Goal: Task Accomplishment & Management: Complete application form

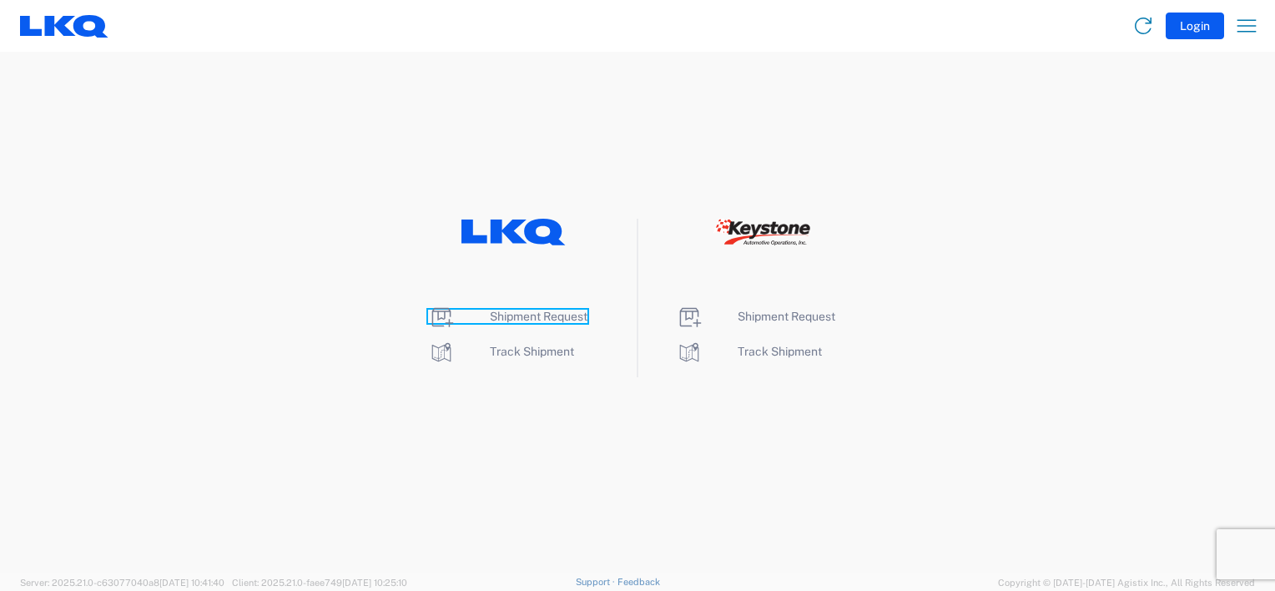
click at [531, 317] on span "Shipment Request" at bounding box center [539, 316] width 98 height 13
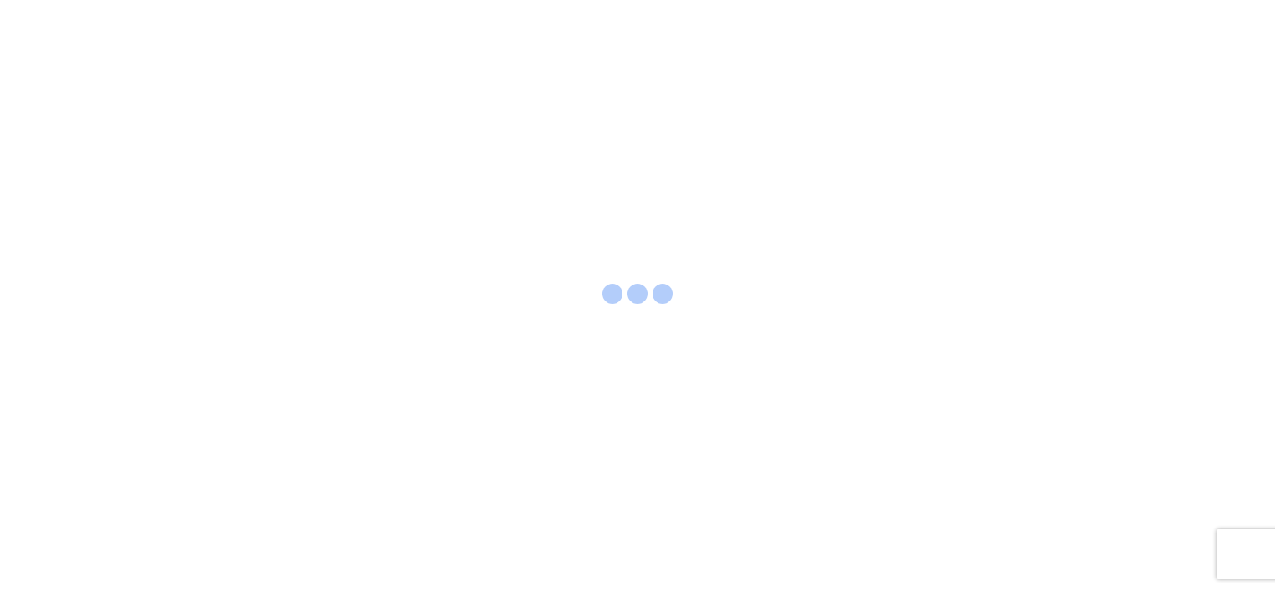
select select "FULL"
select select "LBS"
select select "IN"
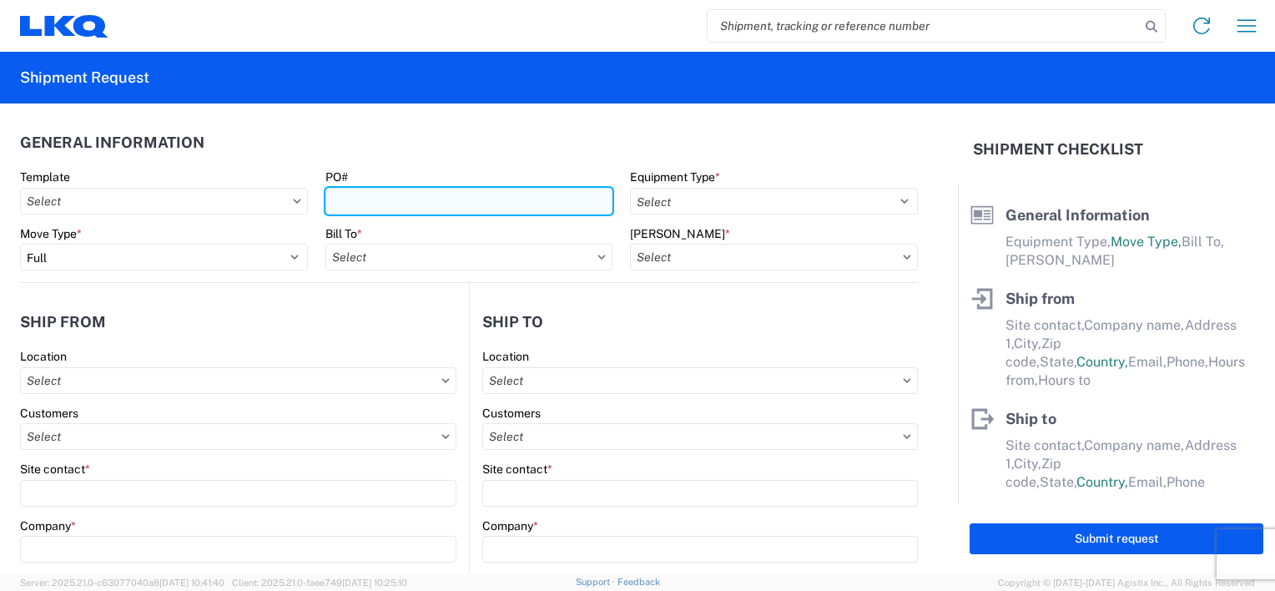
click at [455, 206] on input "PO#" at bounding box center [469, 201] width 288 height 27
type input "B70562-1935730"
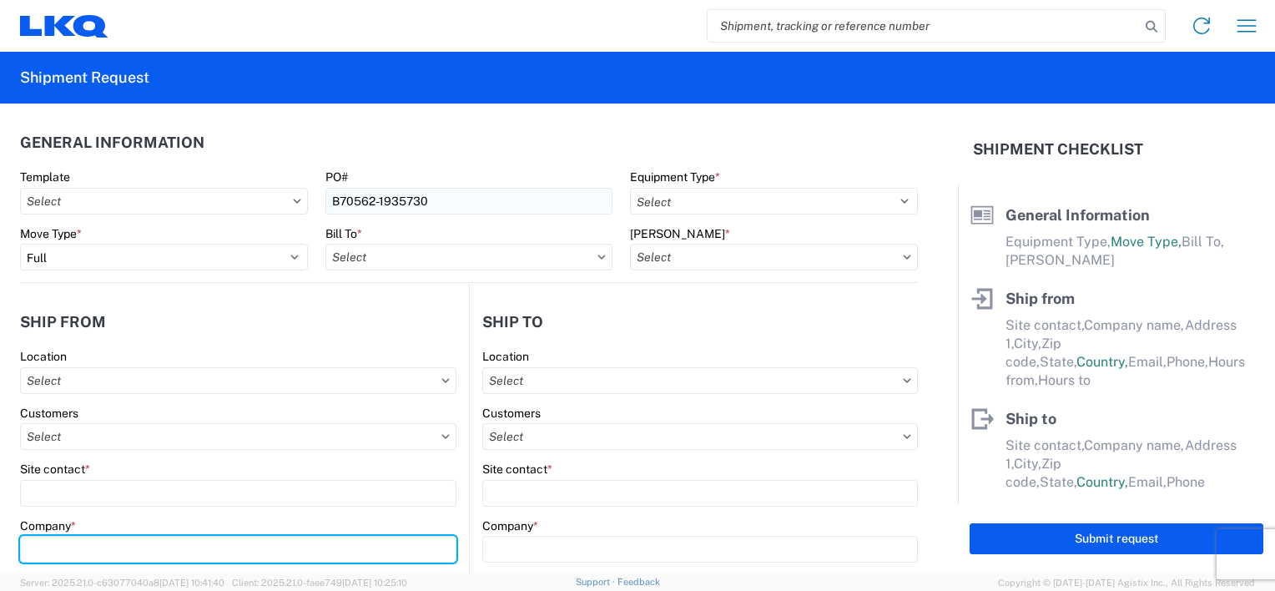
type input "LKQ Corporation"
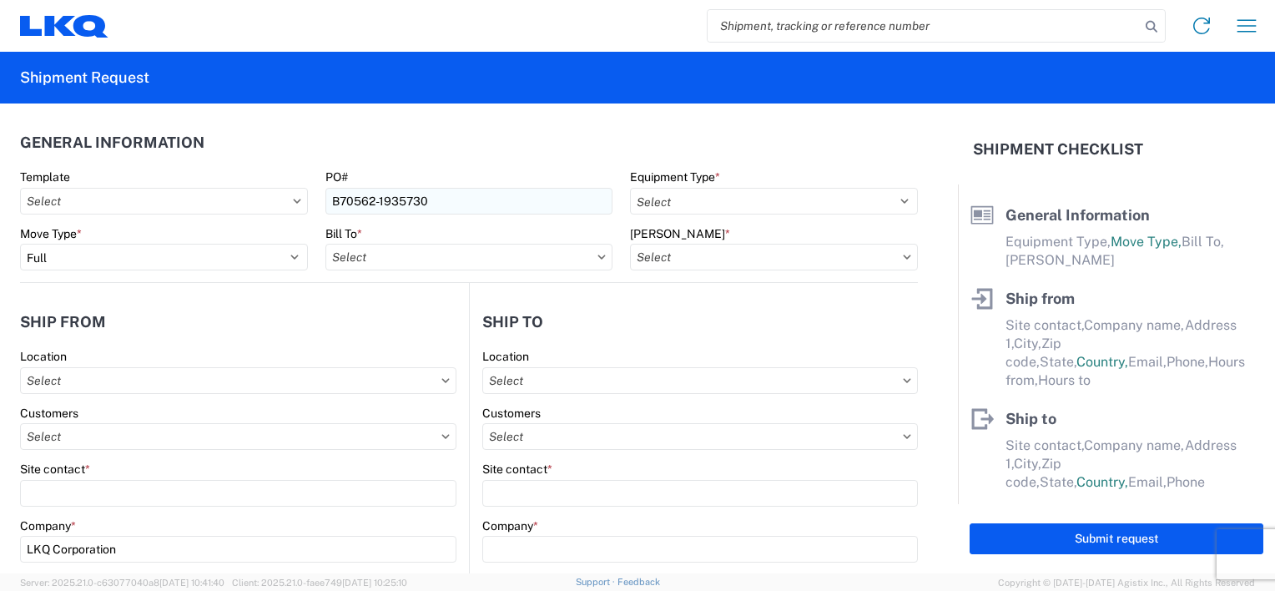
type input "[STREET_ADDRESS]"
type input "[GEOGRAPHIC_DATA]"
type input "30336"
select select "GA"
type input "[EMAIL_ADDRESS][DOMAIN_NAME]"
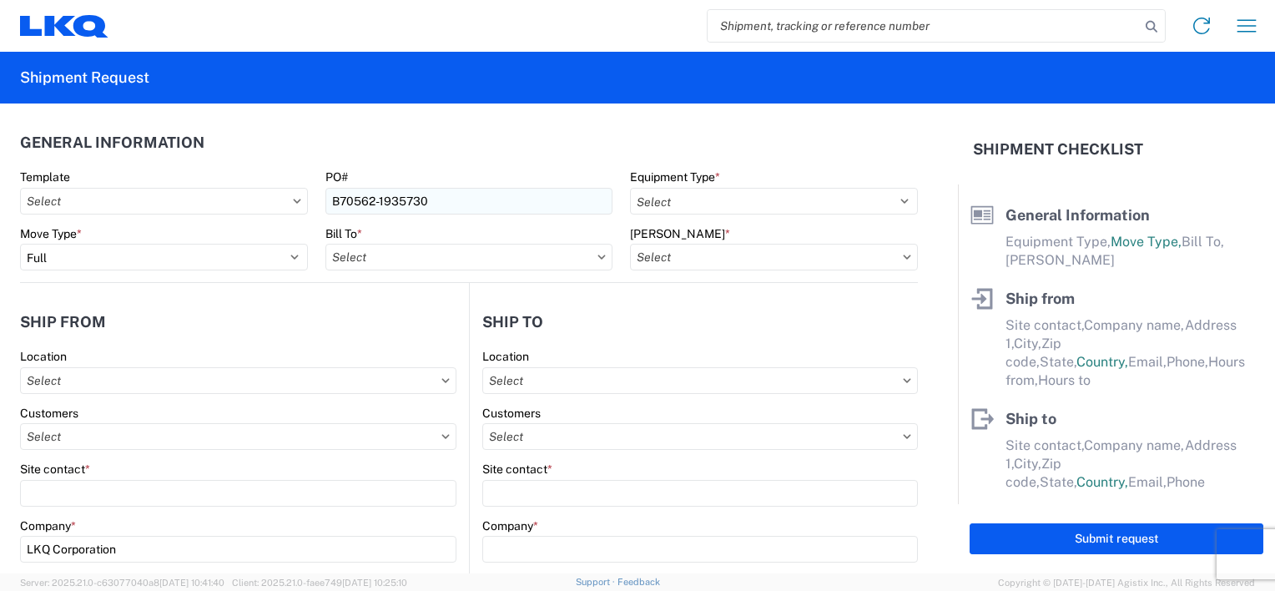
type input "[PHONE_NUMBER]"
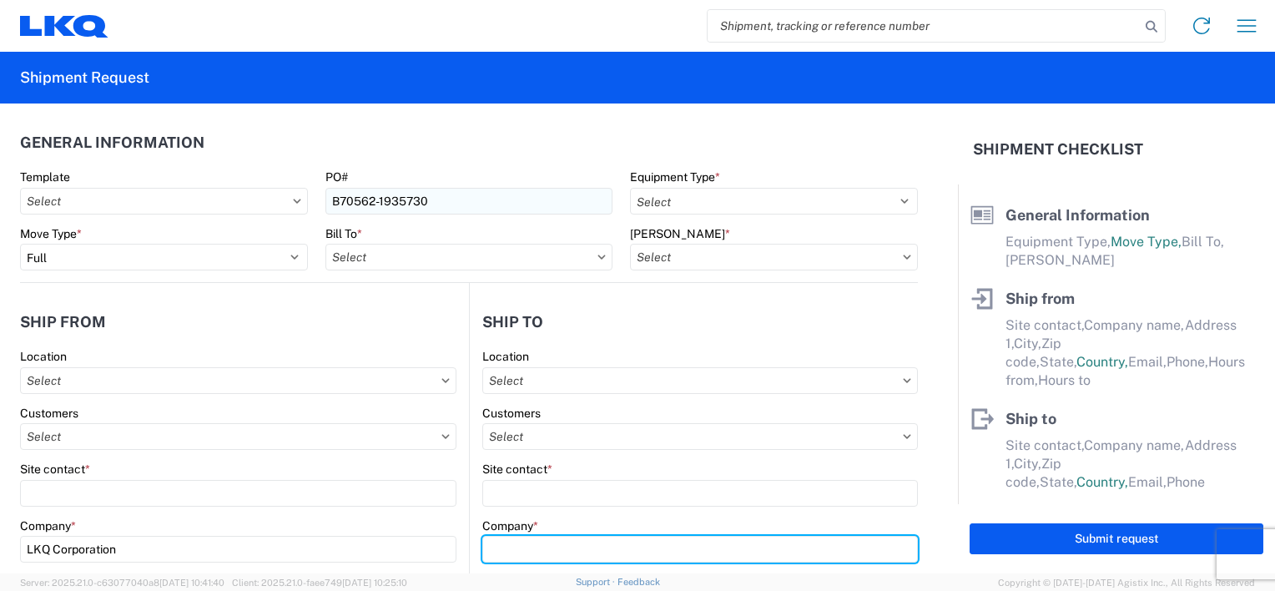
type input "SMP/FOUR SEASONS"
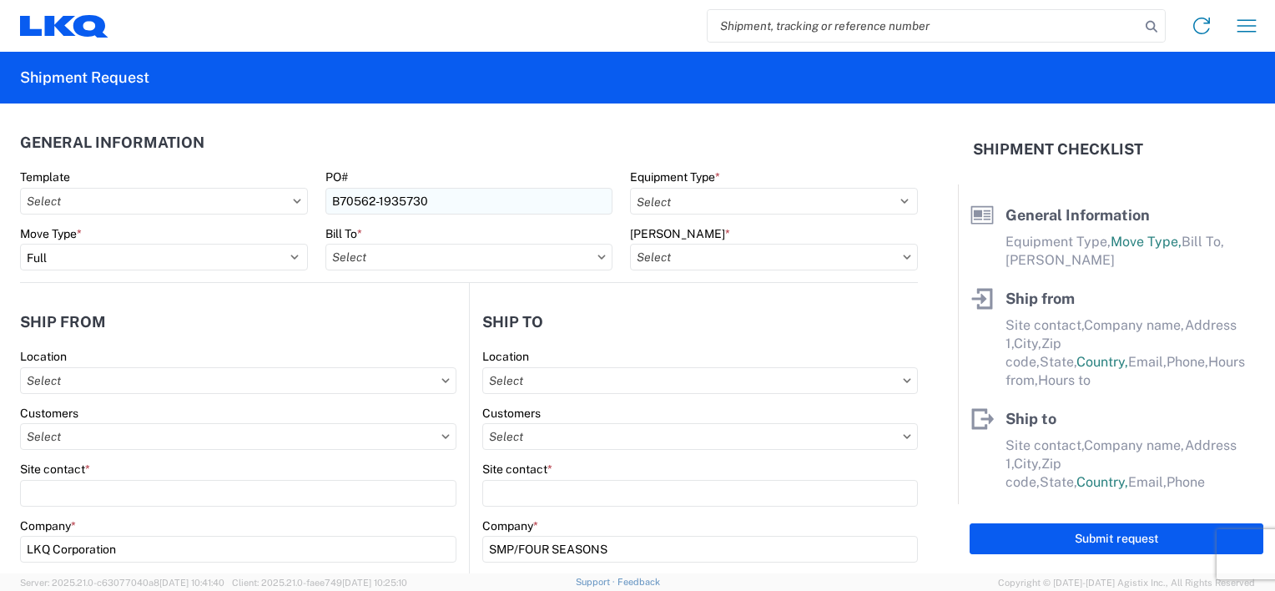
type input "[STREET_ADDRESS][PERSON_NAME]"
type input "MCALLEN"
type input "78503"
select select "[GEOGRAPHIC_DATA]"
type input "[PERSON_NAME][EMAIL_ADDRESS][PERSON_NAME][DOMAIN_NAME]"
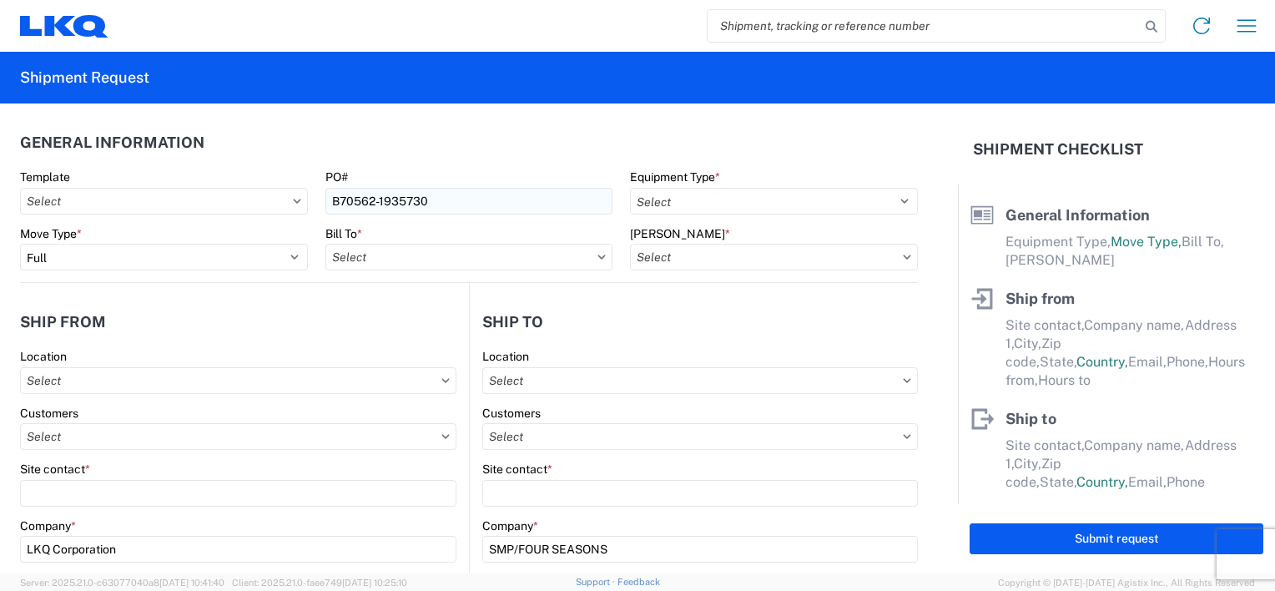
type input "[PHONE_NUMBER]"
type input "[PERSON_NAME]"
type input "[EMAIL_ADDRESS][DOMAIN_NAME]"
type input "[PHONE_NUMBER]"
type input "[DATE]"
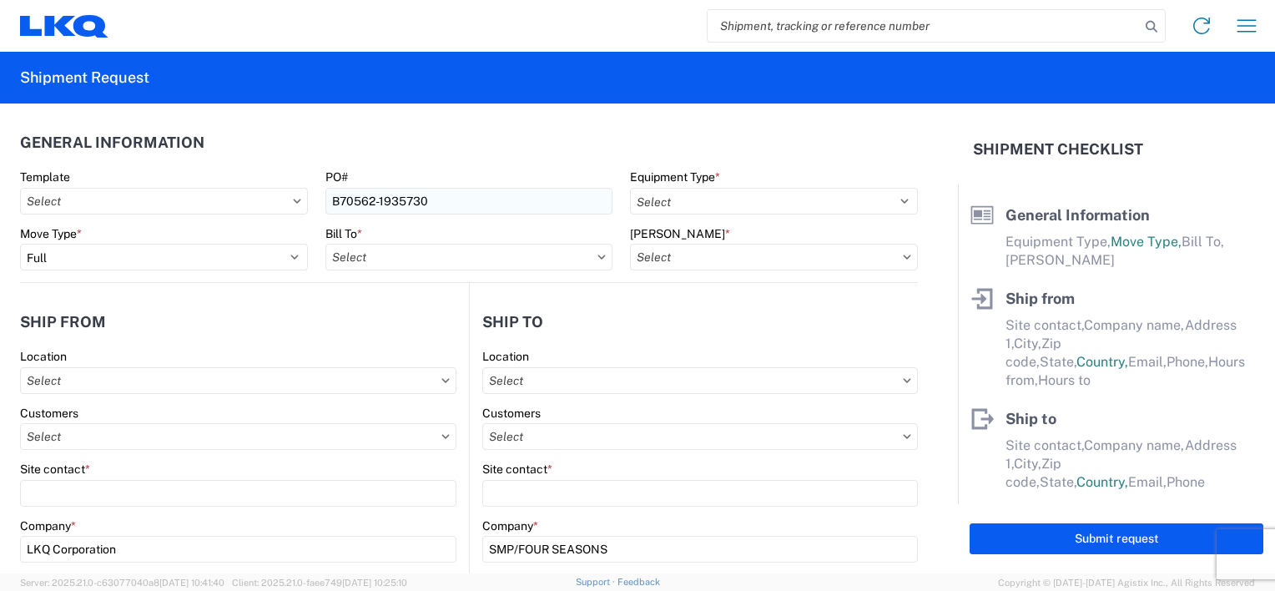
type input "30926"
type input "10"
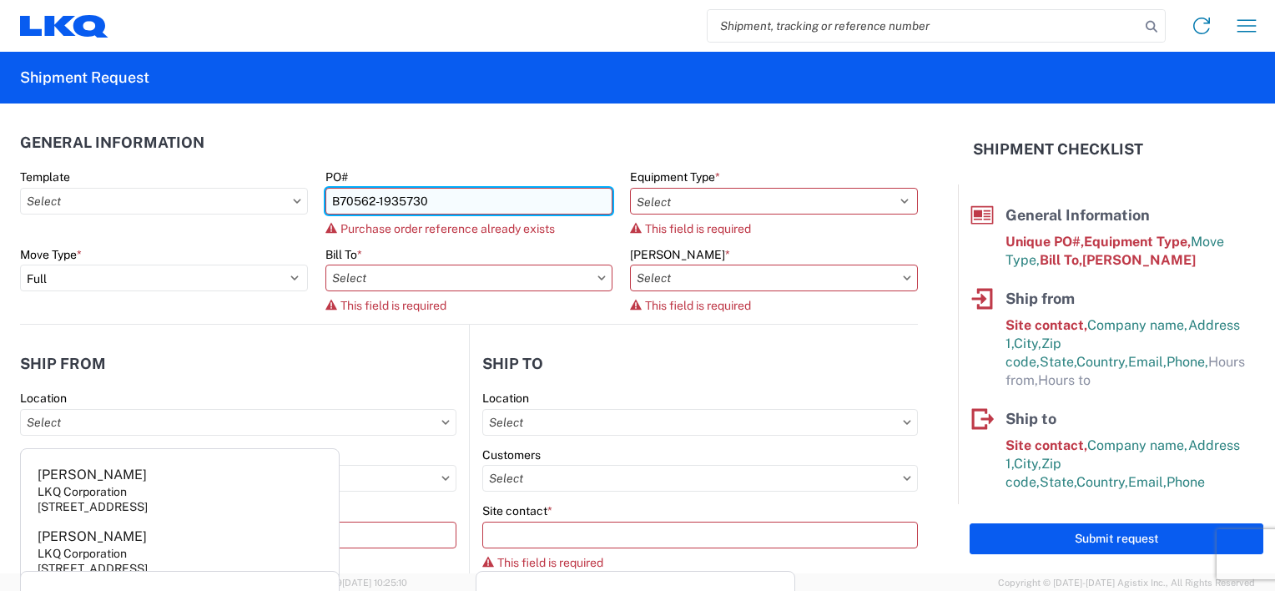
click at [365, 203] on input "B70562-1935730" at bounding box center [469, 201] width 288 height 27
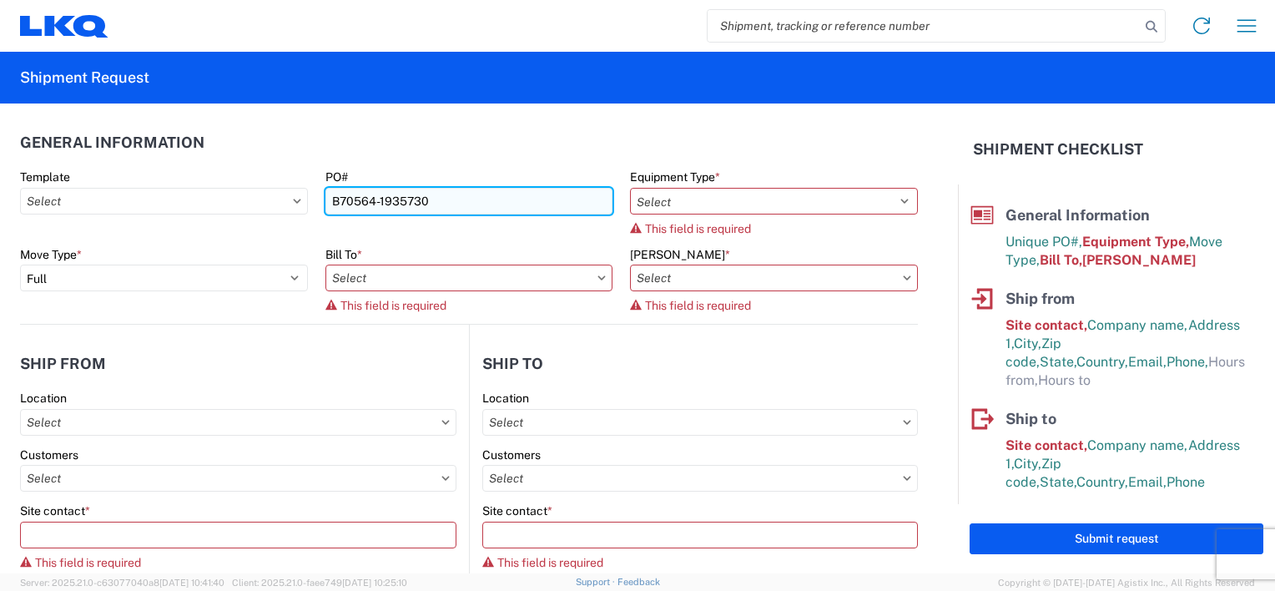
click at [444, 204] on input "B70564-1935730" at bounding box center [469, 201] width 288 height 27
type input "B70564-1935731"
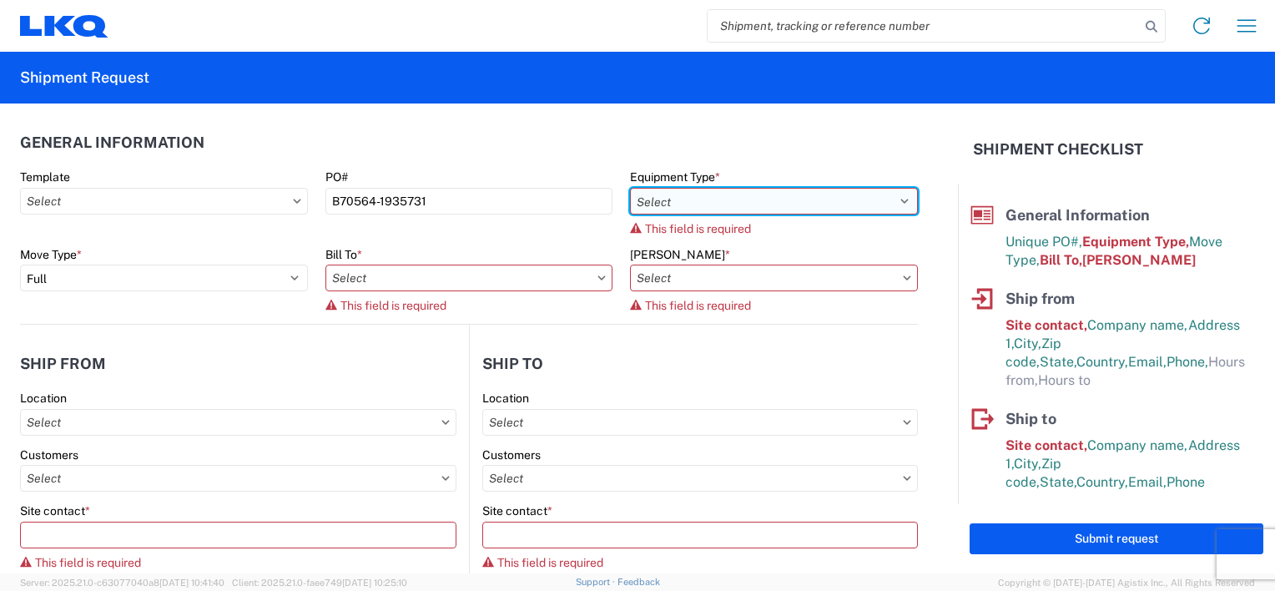
click at [684, 203] on select "Select 53’ Dry Van Flatbed Dropdeck (van) Lowboy (flatbed) Rail" at bounding box center [774, 201] width 288 height 27
select select "STDV"
click at [630, 188] on select "Select 53’ Dry Van Flatbed Dropdeck (van) Lowboy (flatbed) Rail" at bounding box center [774, 201] width 288 height 27
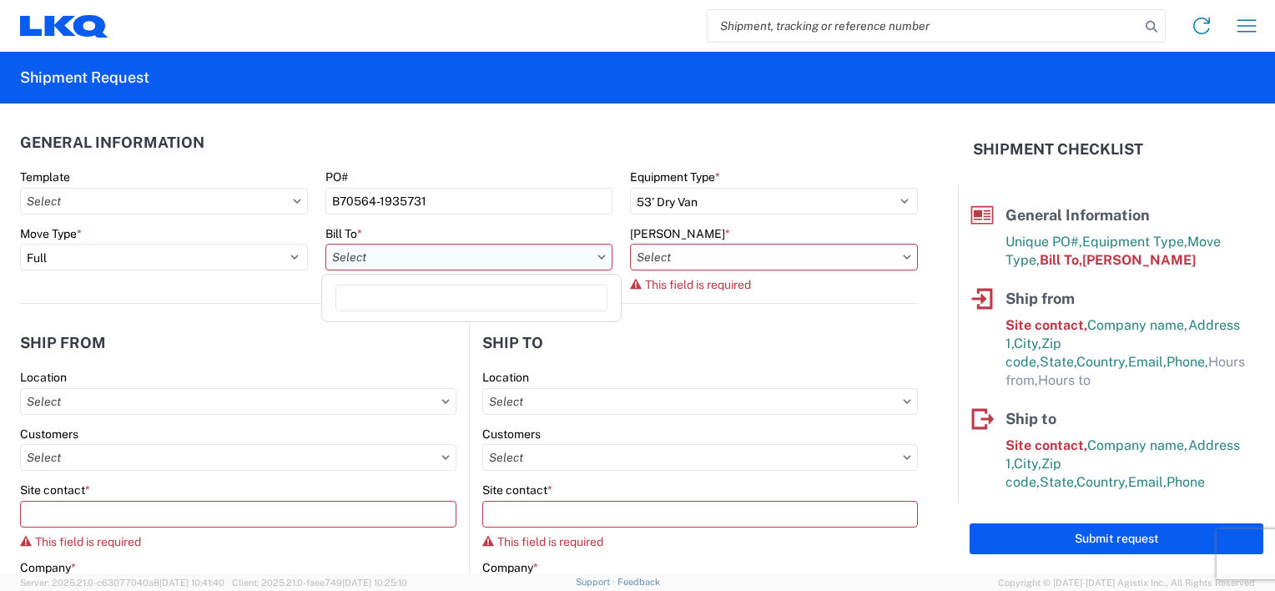
click at [543, 259] on input "text" at bounding box center [469, 257] width 288 height 27
type input "1634"
click at [490, 335] on div "1634 - [GEOGRAPHIC_DATA] - [PERSON_NAME] - Boat Rock" at bounding box center [489, 331] width 328 height 27
type input "1634 - [GEOGRAPHIC_DATA] - [PERSON_NAME] - Boat Rock"
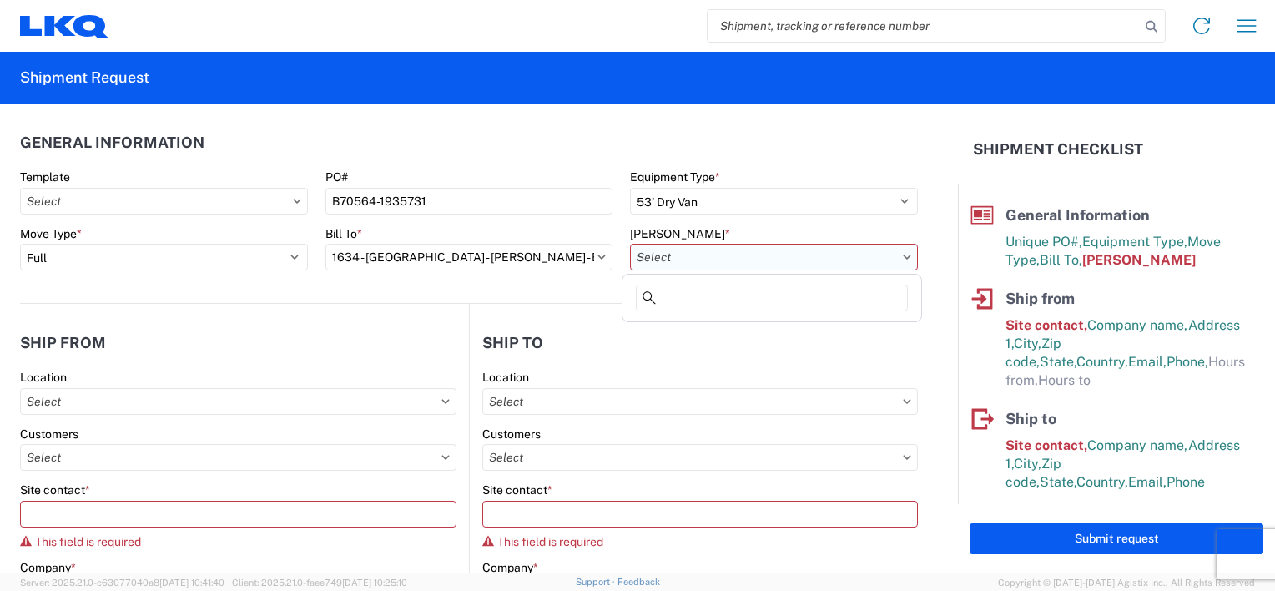
click at [872, 259] on input "text" at bounding box center [774, 257] width 288 height 27
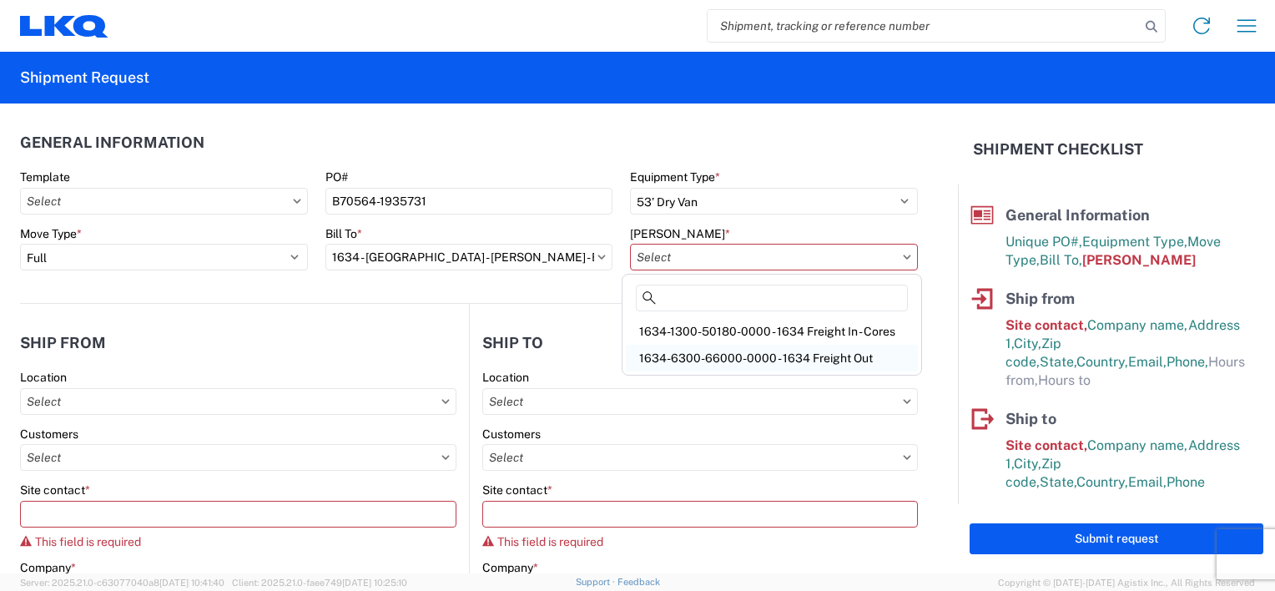
click at [802, 353] on div "1634-6300-66000-0000 - 1634 Freight Out" at bounding box center [772, 358] width 292 height 27
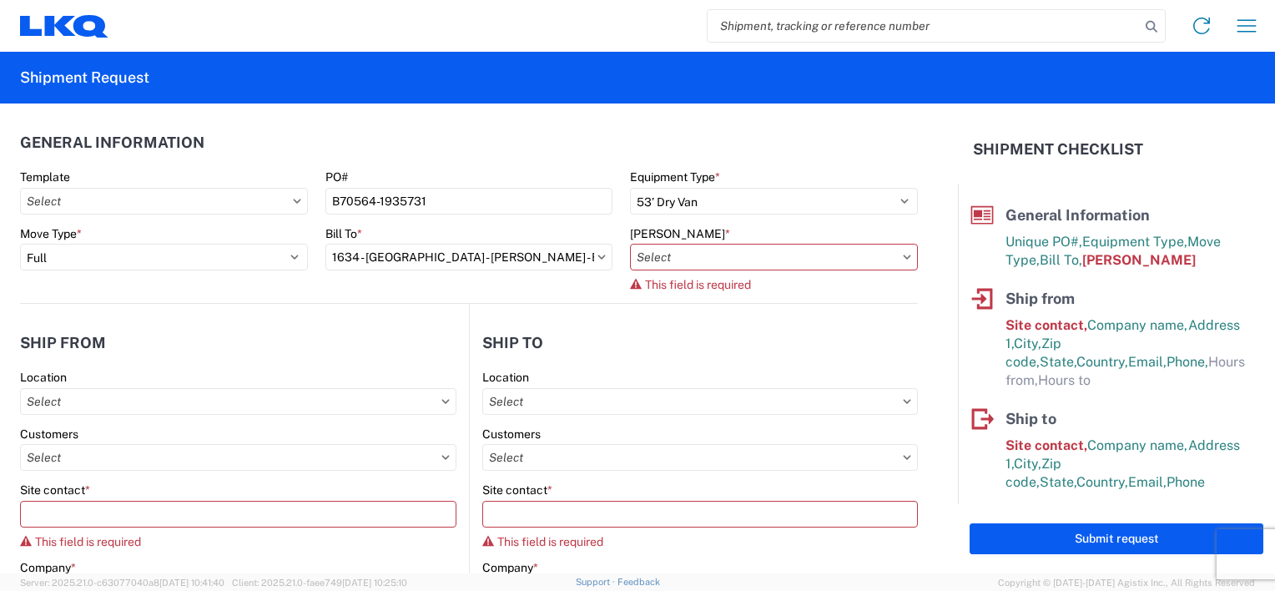
type input "1634-6300-66000-0000 - 1634 Freight Out"
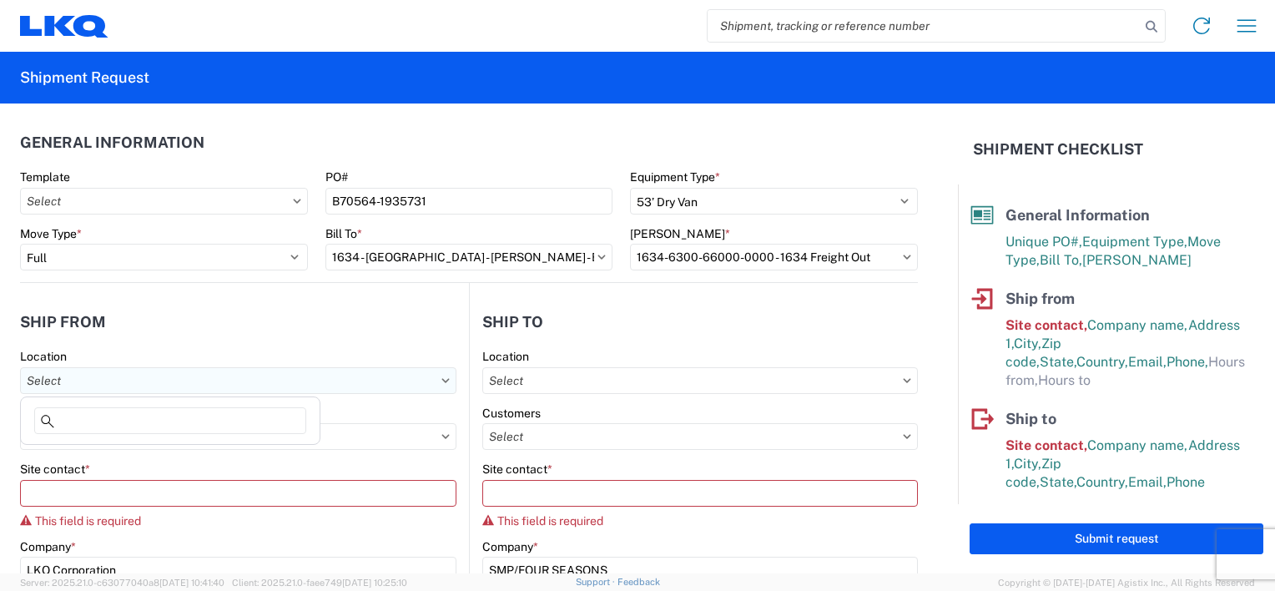
click at [215, 382] on input "text" at bounding box center [238, 380] width 436 height 27
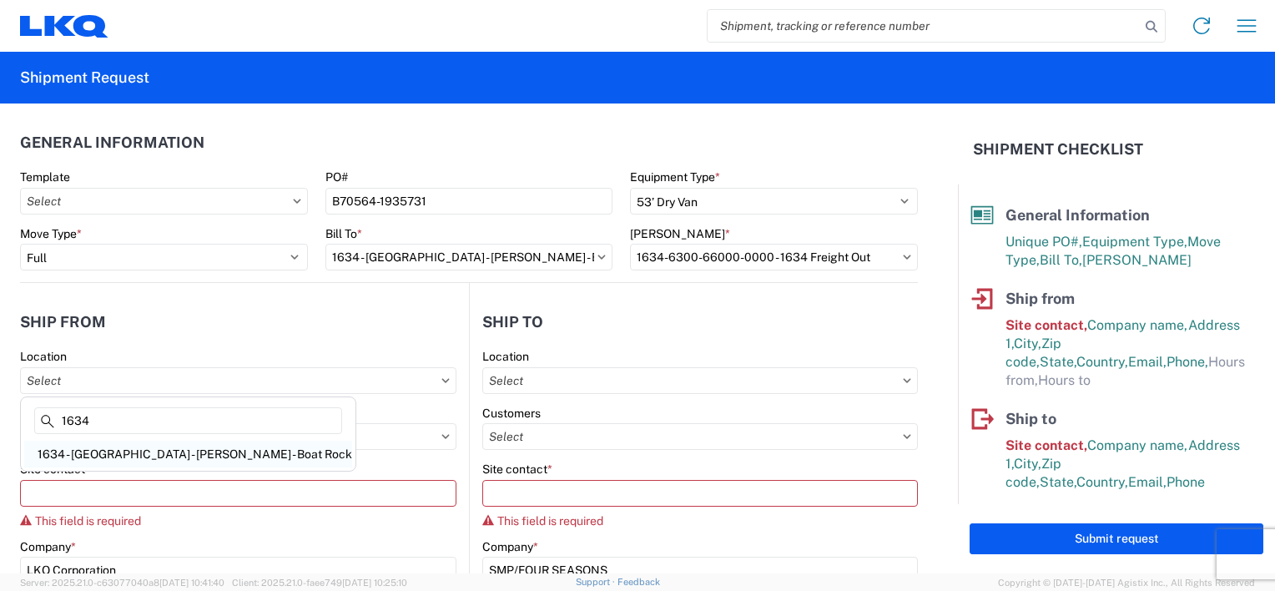
type input "1634"
click at [193, 452] on div "1634 - [GEOGRAPHIC_DATA] - [PERSON_NAME] - Boat Rock" at bounding box center [188, 453] width 328 height 27
type input "1634 - [GEOGRAPHIC_DATA] - [PERSON_NAME] - Boat Rock"
select select "US"
type input "00:00"
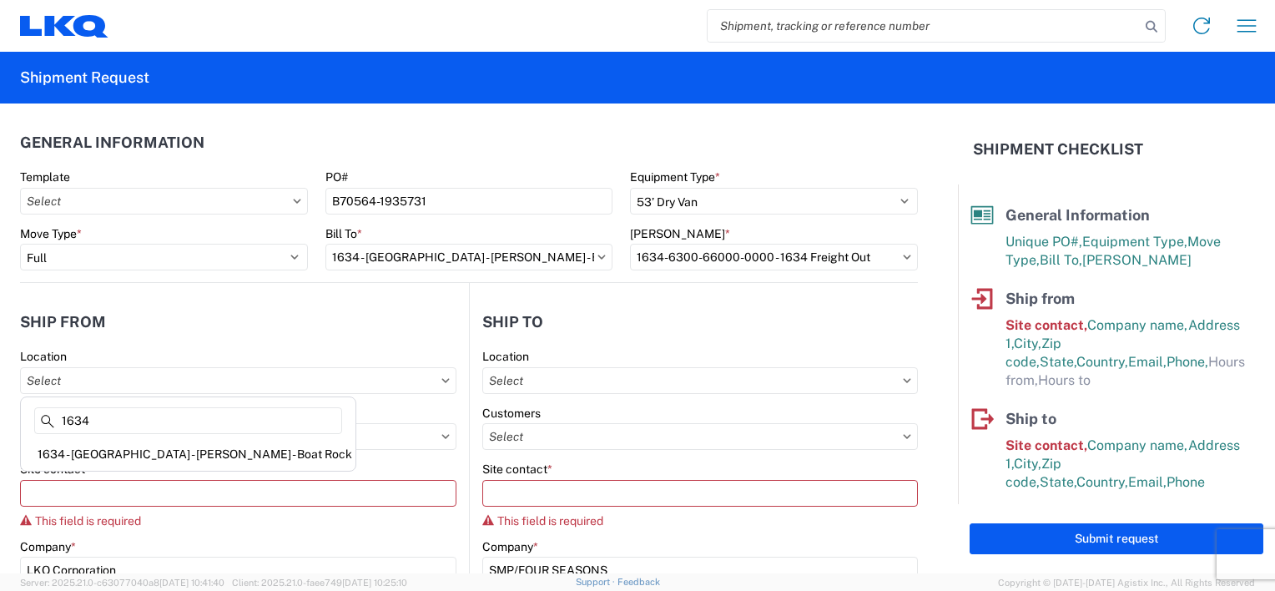
type input "00:00"
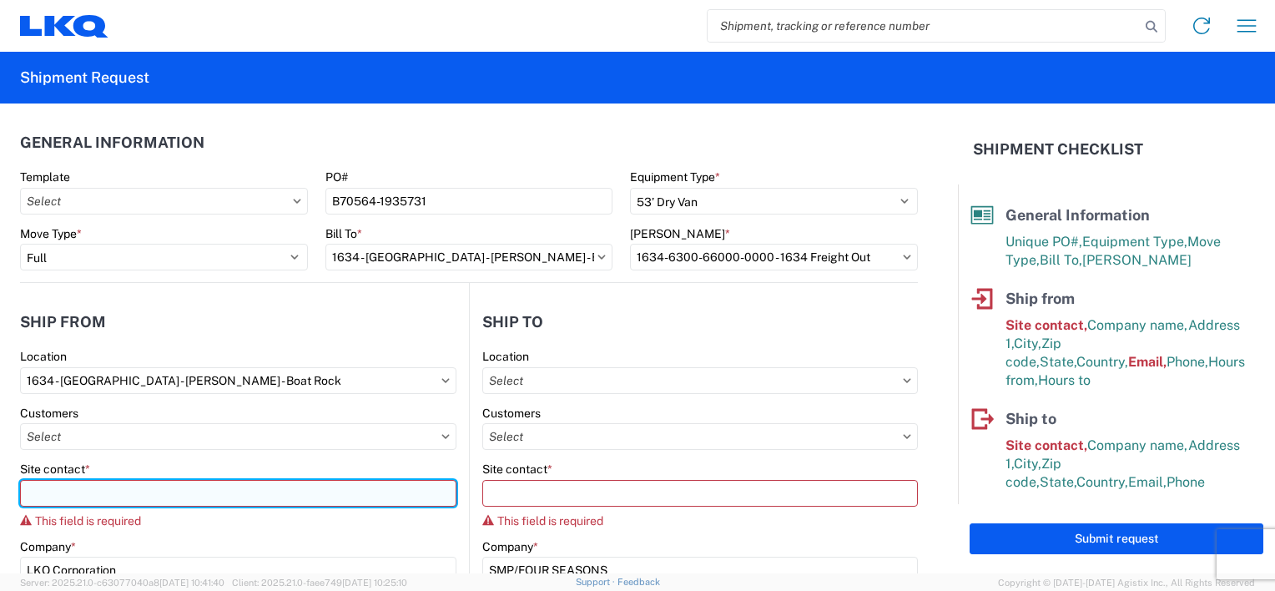
click at [181, 491] on input "Site contact *" at bounding box center [238, 493] width 436 height 27
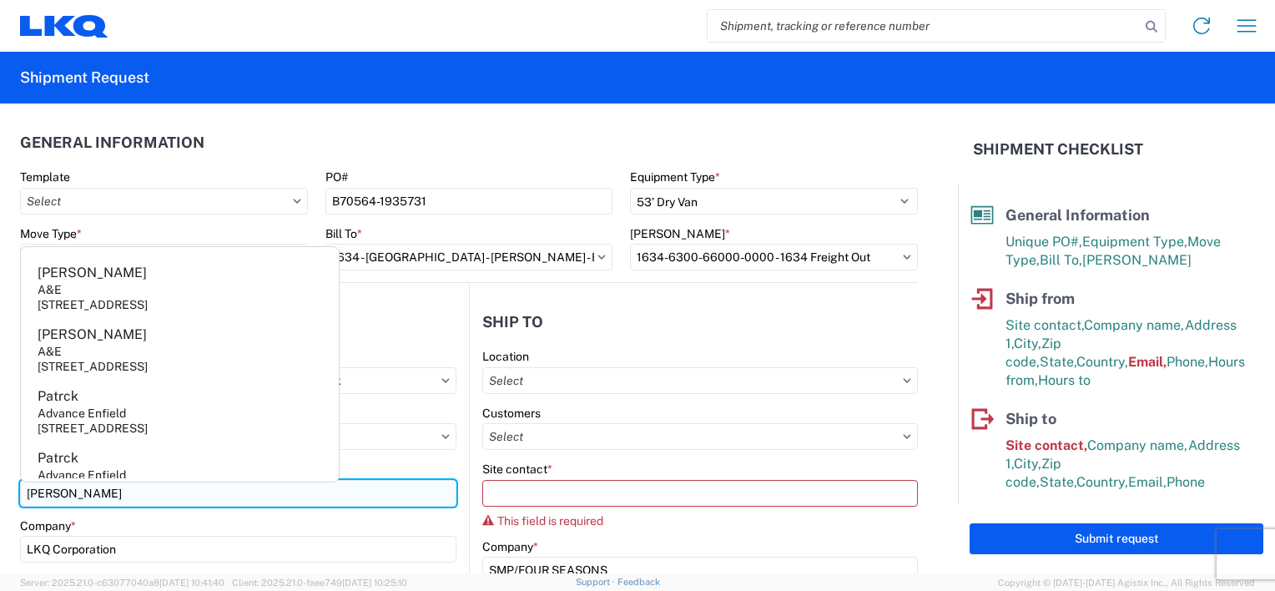
type input "[PERSON_NAME]"
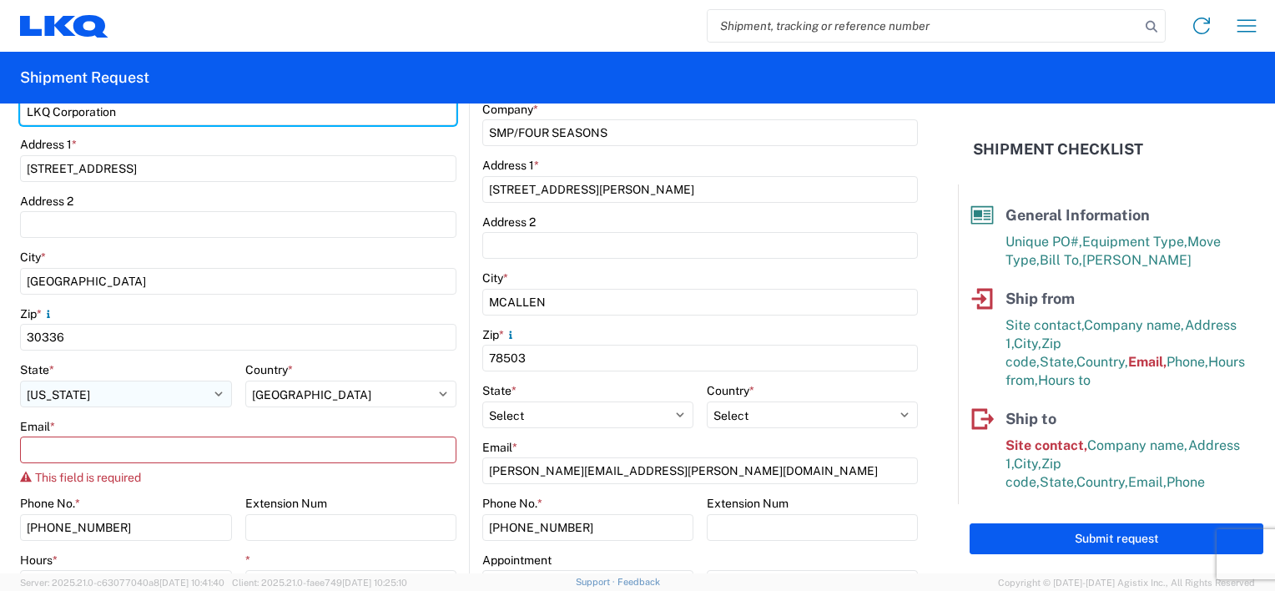
scroll to position [501, 0]
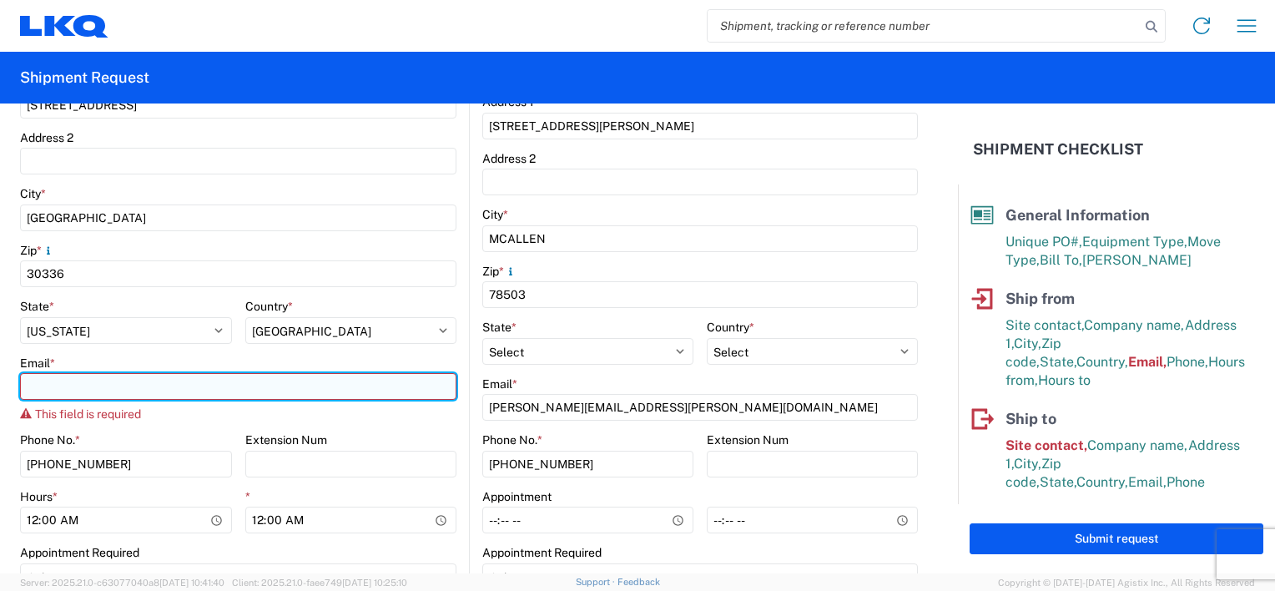
click at [111, 387] on input "Email *" at bounding box center [238, 386] width 436 height 27
type input "[EMAIL_ADDRESS][DOMAIN_NAME]"
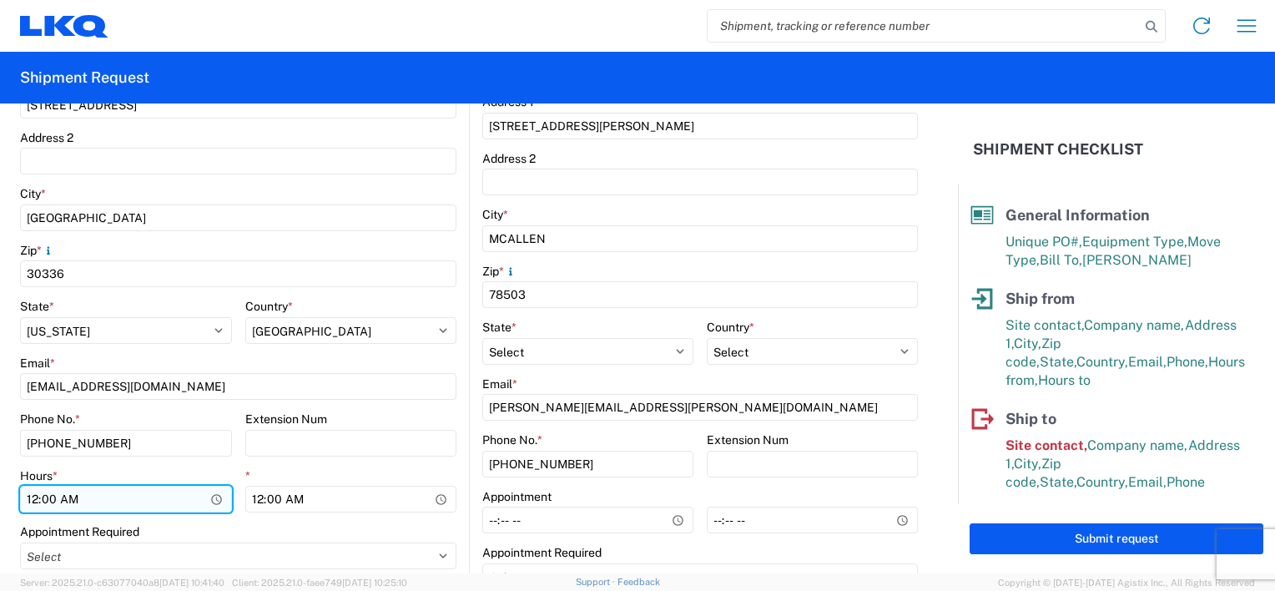
click at [37, 501] on input "00:00" at bounding box center [126, 499] width 212 height 27
type input "07:00"
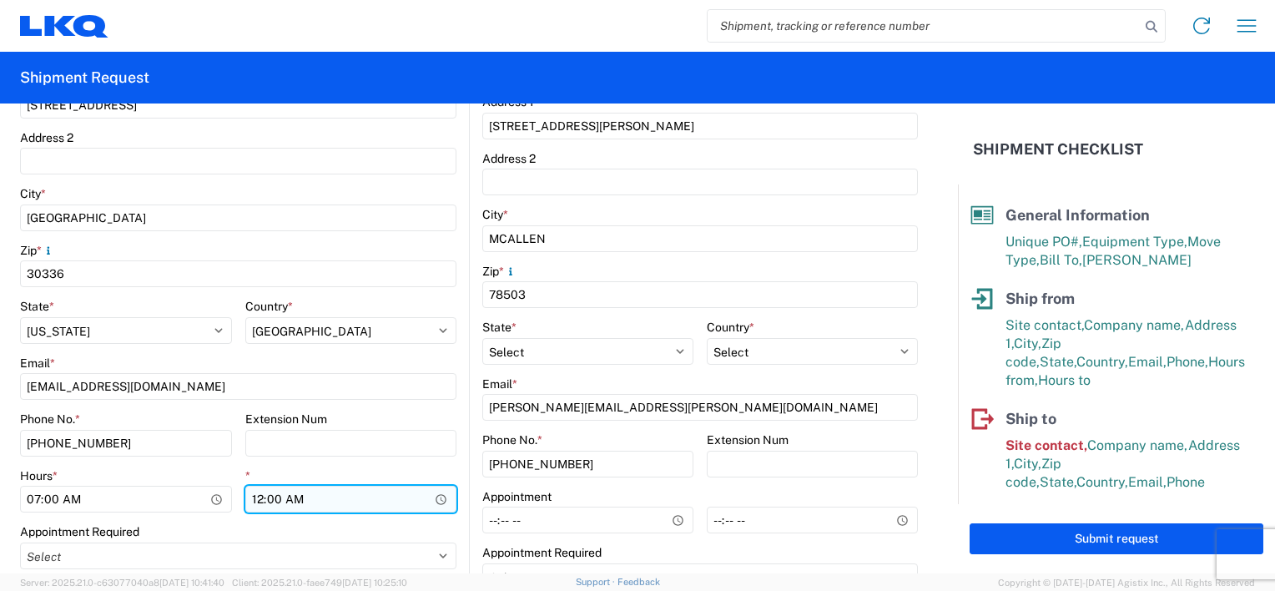
click at [255, 499] on input "00:00" at bounding box center [351, 499] width 212 height 27
type input "14:30"
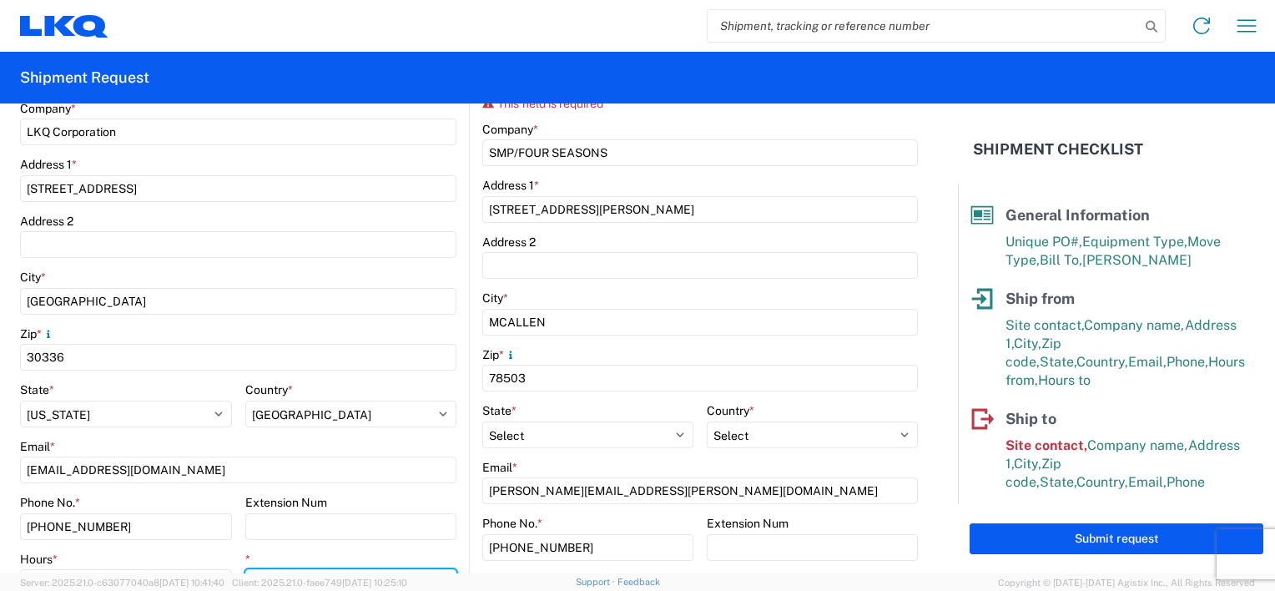
scroll to position [167, 0]
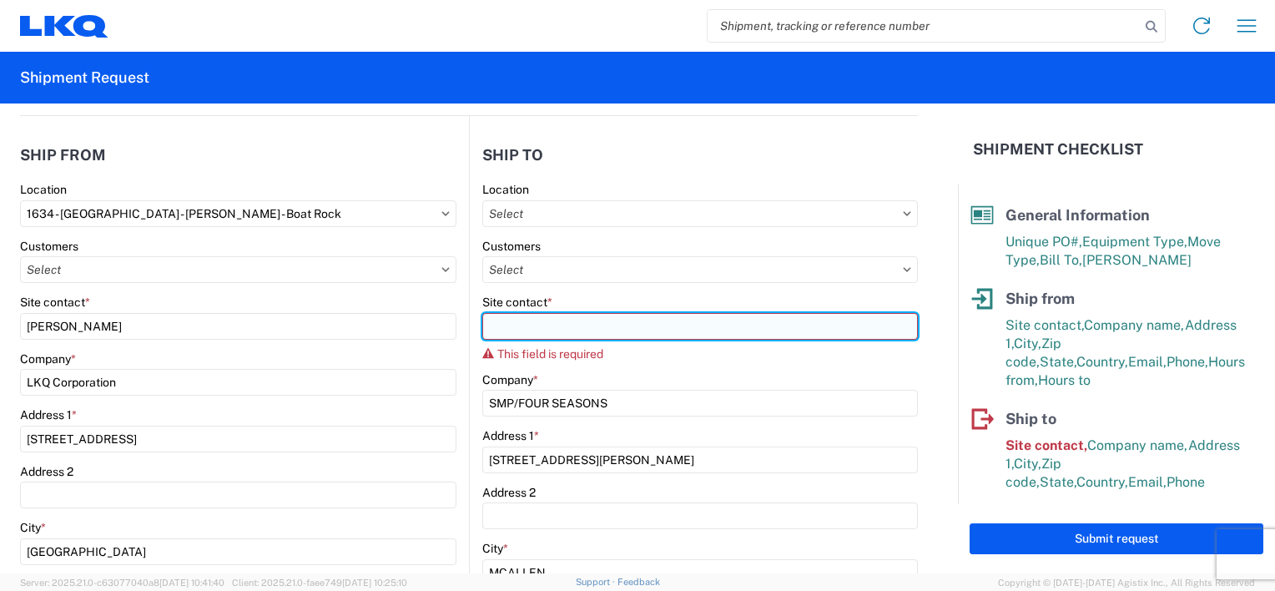
click at [621, 325] on input "Site contact *" at bounding box center [699, 326] width 435 height 27
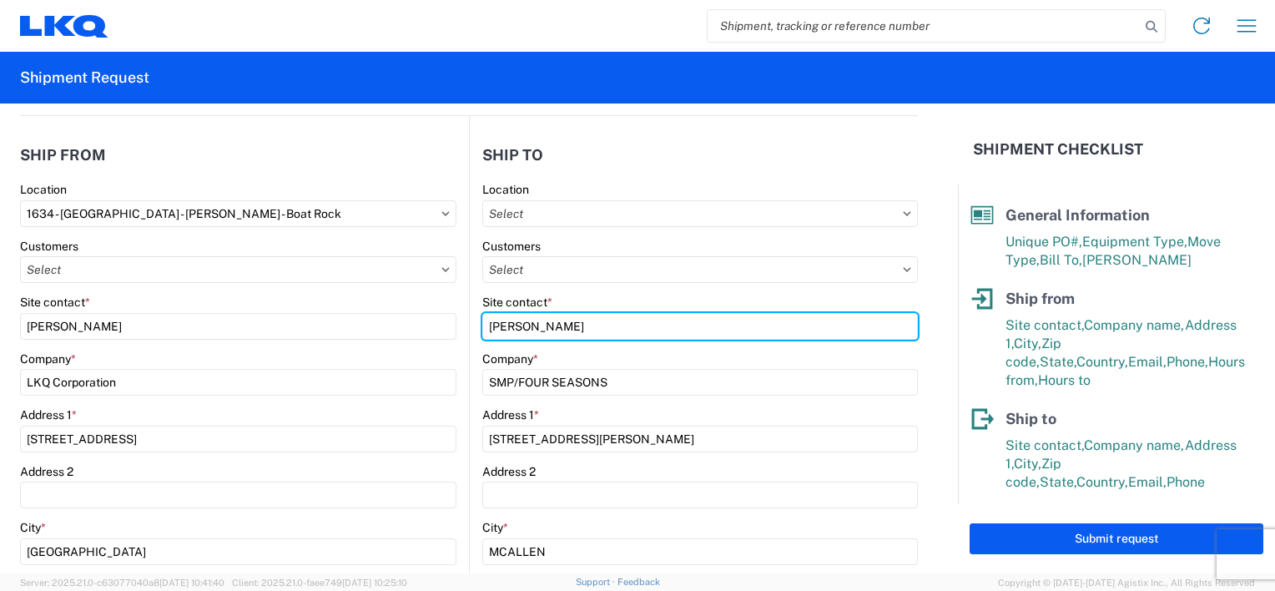
type input "[PERSON_NAME]"
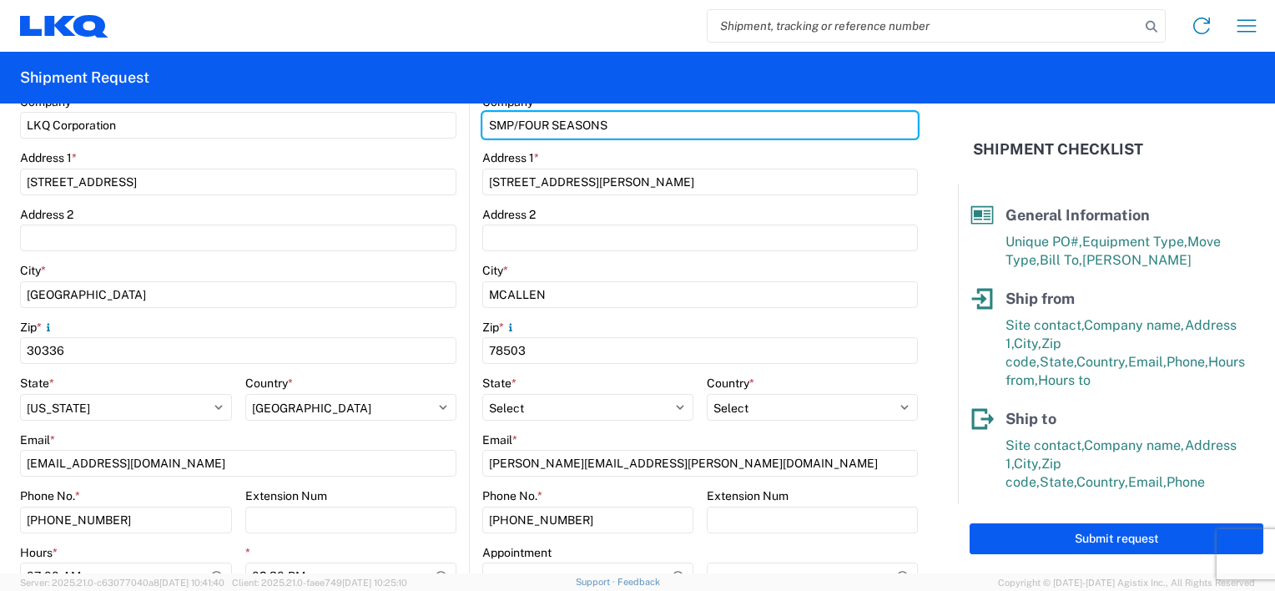
scroll to position [501, 0]
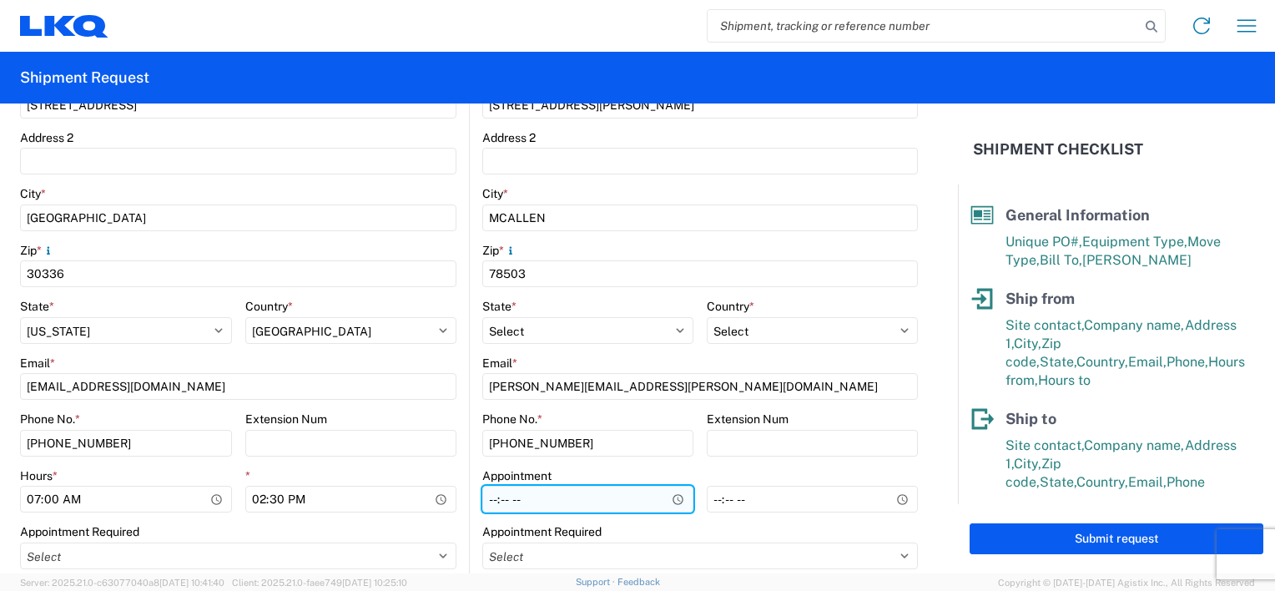
click at [482, 501] on input "Hours *" at bounding box center [587, 499] width 211 height 27
type input "08:00"
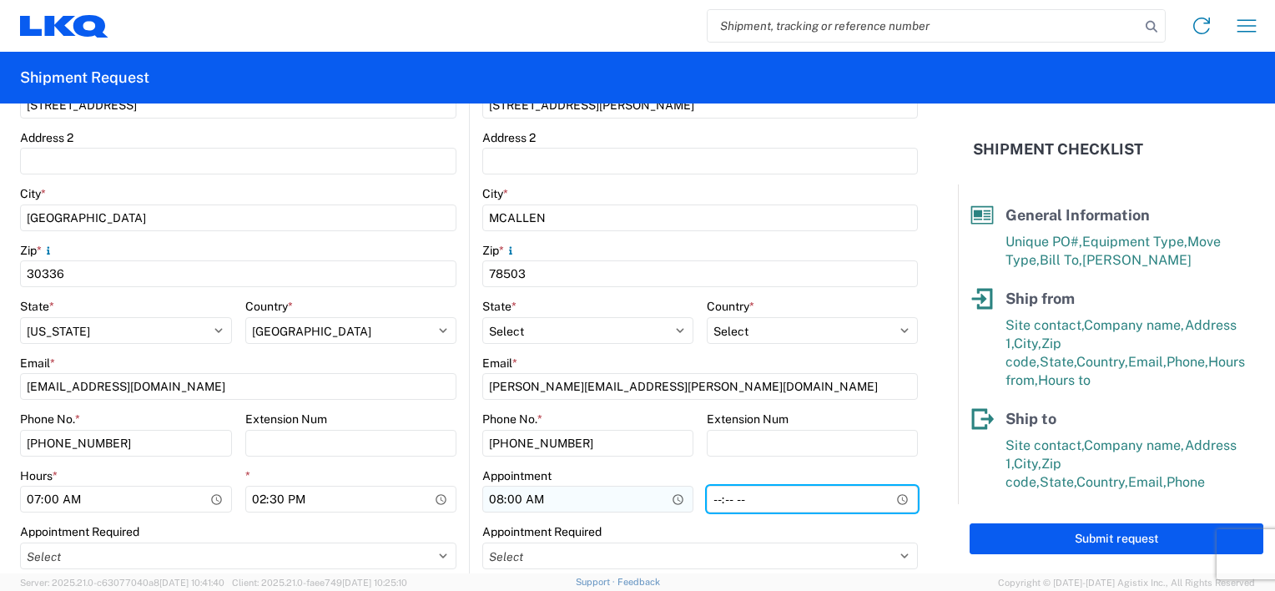
type input "16:00"
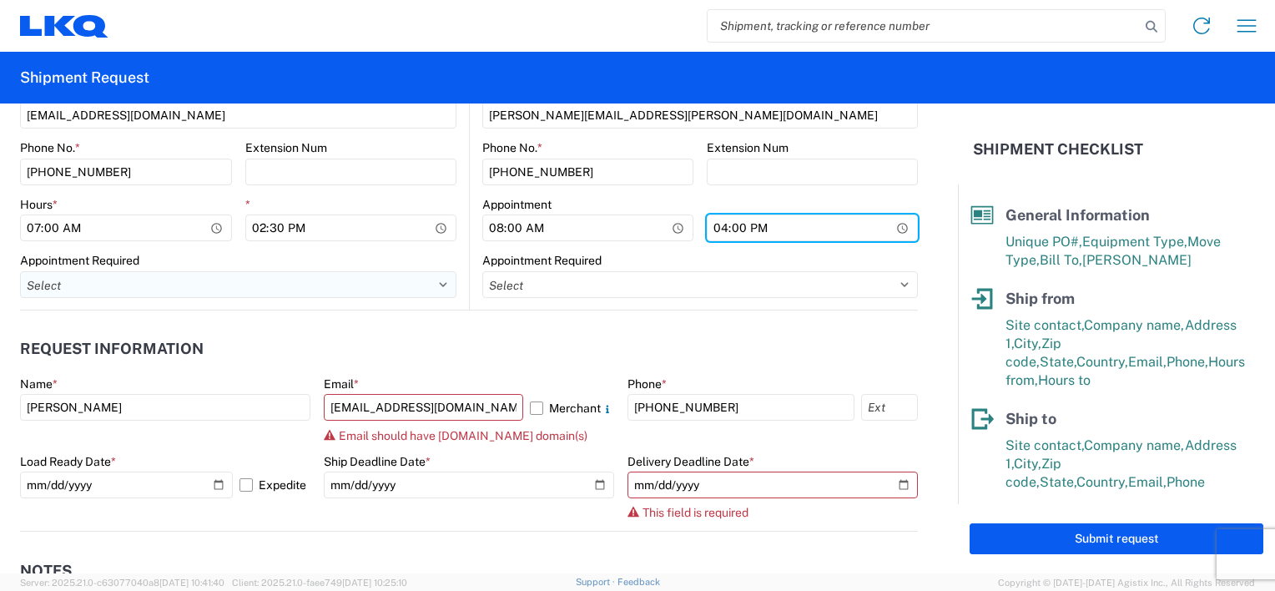
scroll to position [834, 0]
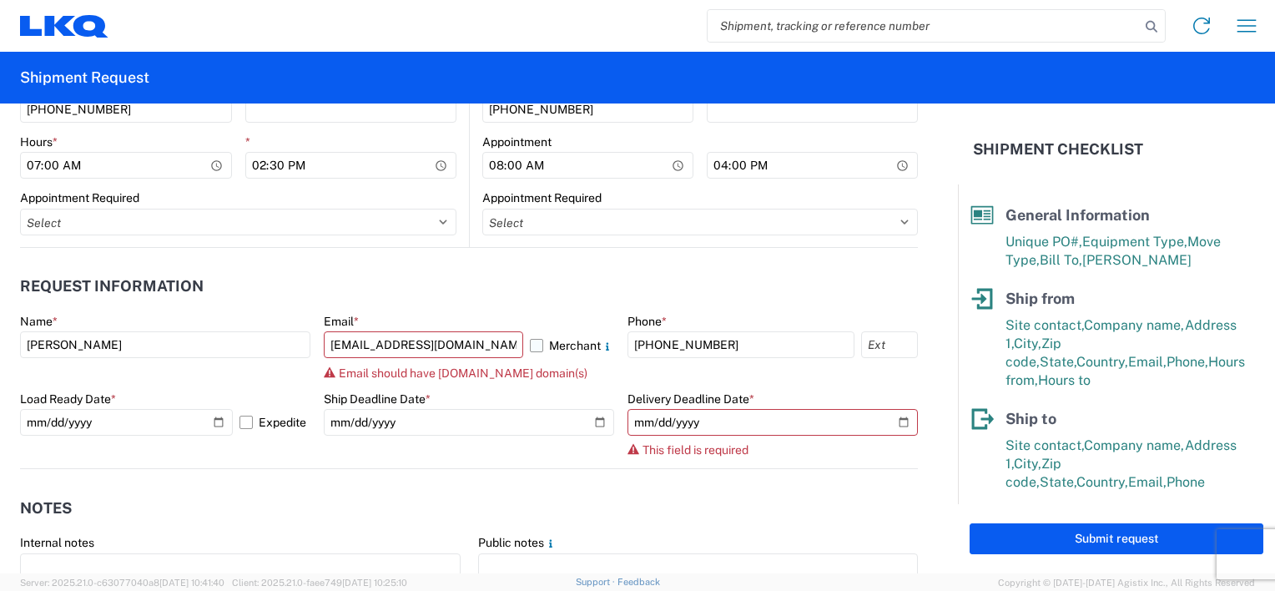
click at [531, 346] on label "Merchant" at bounding box center [572, 344] width 84 height 27
click at [0, 0] on input "Merchant" at bounding box center [0, 0] width 0 height 0
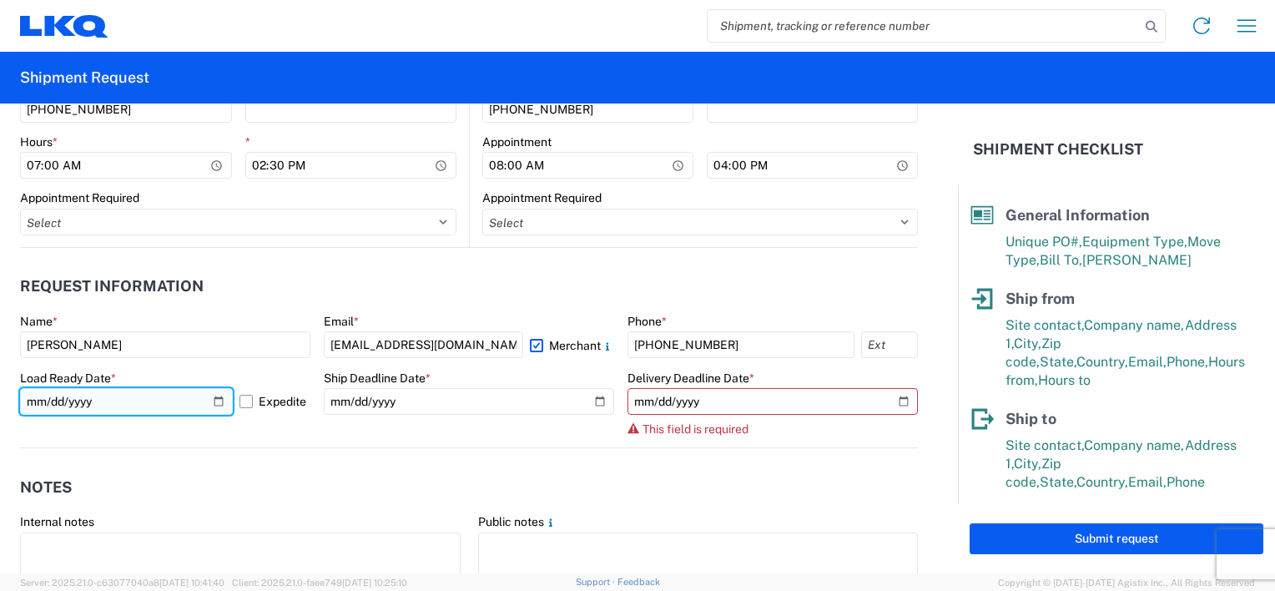
click at [214, 400] on input "[DATE]" at bounding box center [126, 401] width 213 height 27
type input "[DATE]"
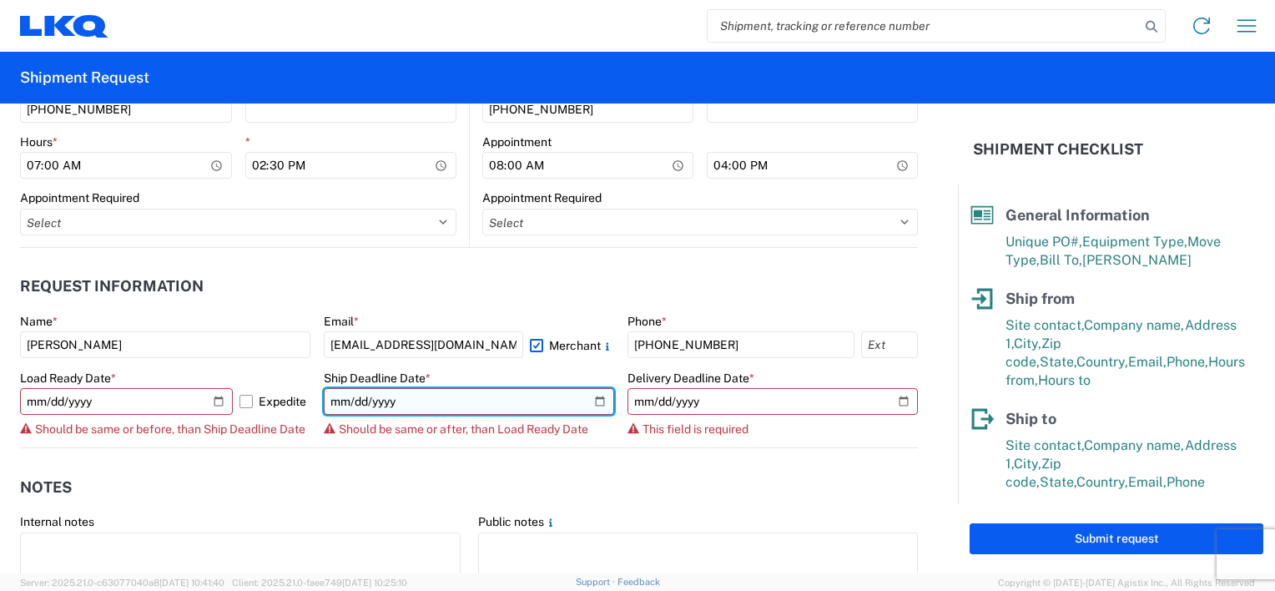
click at [592, 401] on input "[DATE]" at bounding box center [469, 401] width 290 height 27
type input "[DATE]"
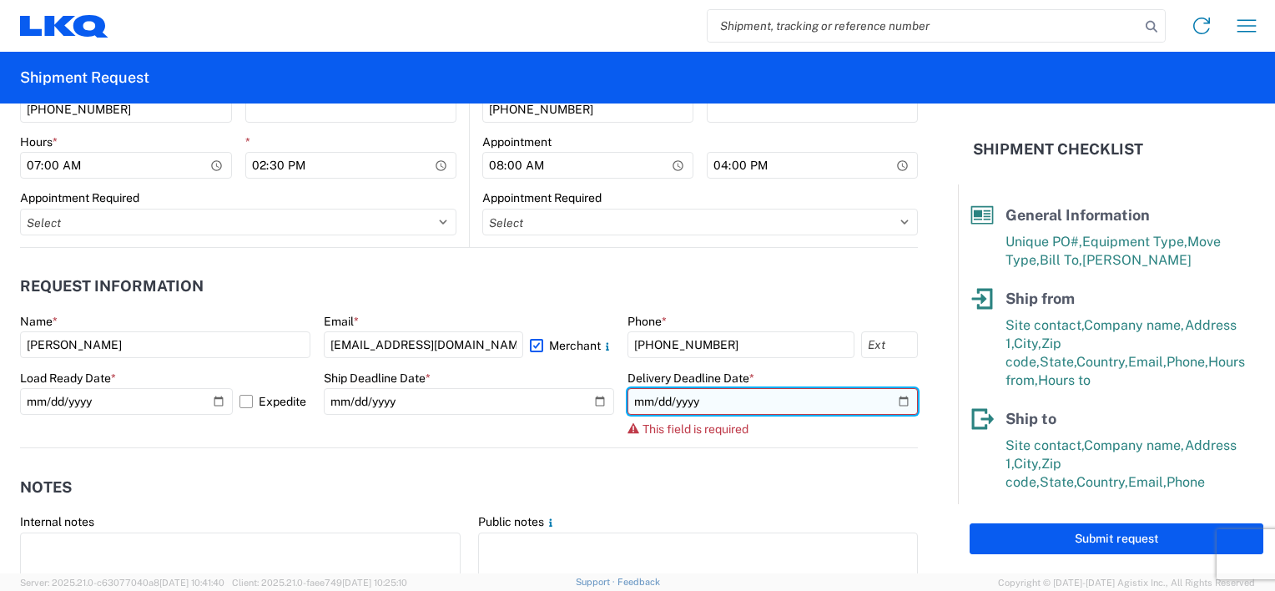
click at [888, 399] on input "date" at bounding box center [772, 401] width 290 height 27
type input "[DATE]"
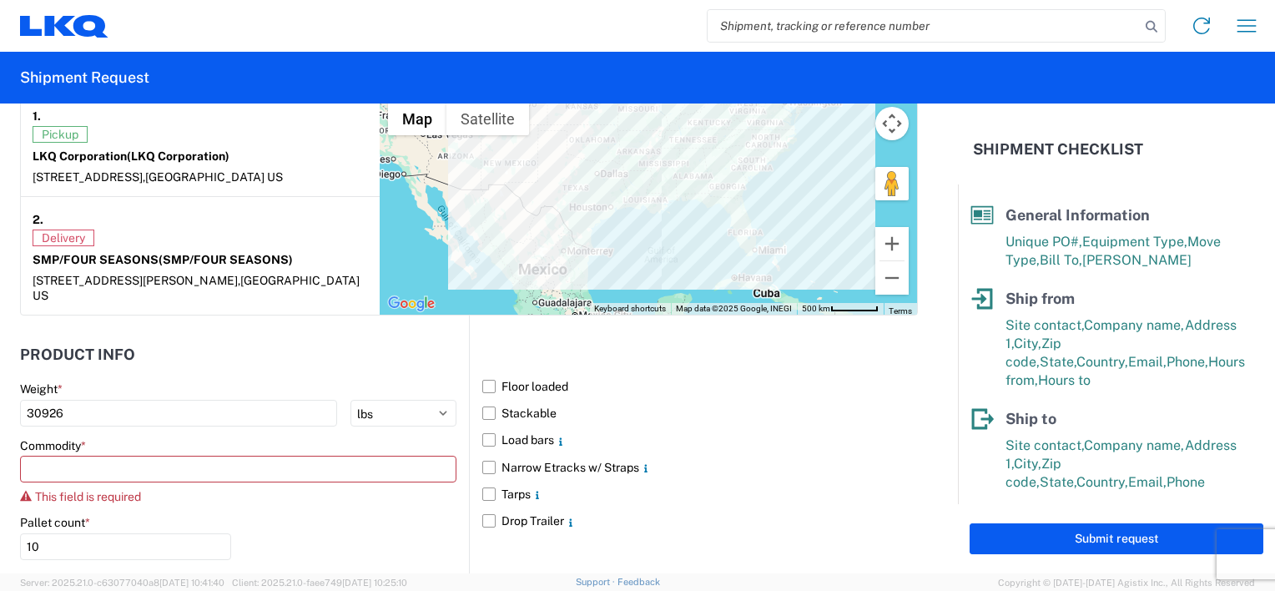
scroll to position [1502, 0]
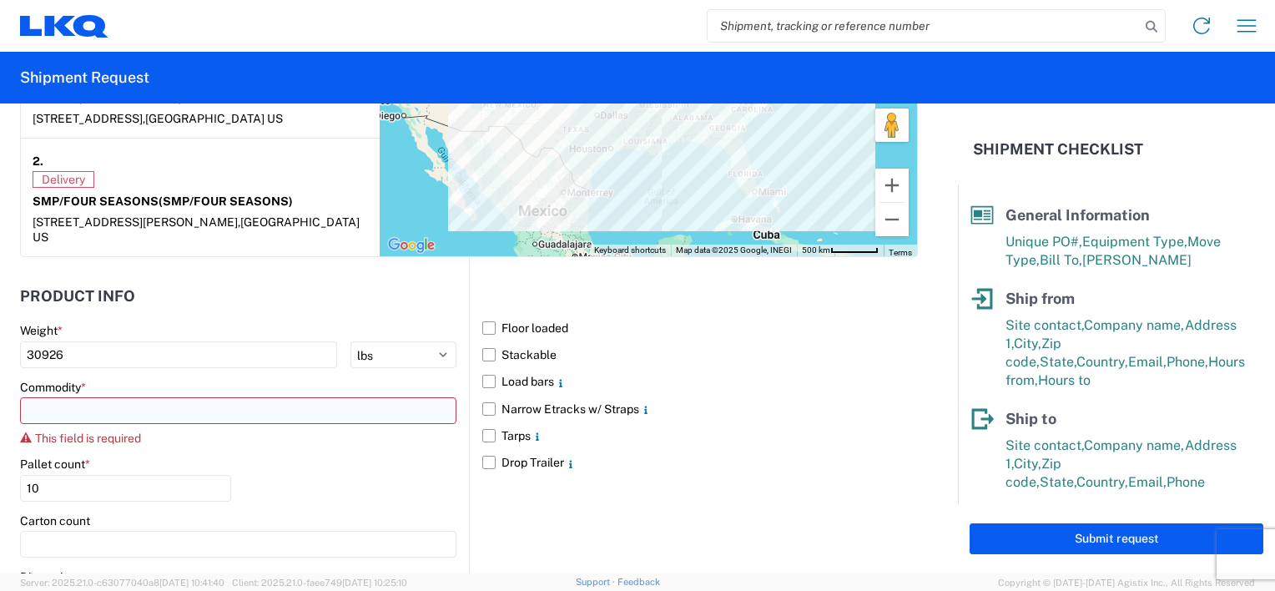
click at [224, 397] on input at bounding box center [238, 410] width 436 height 27
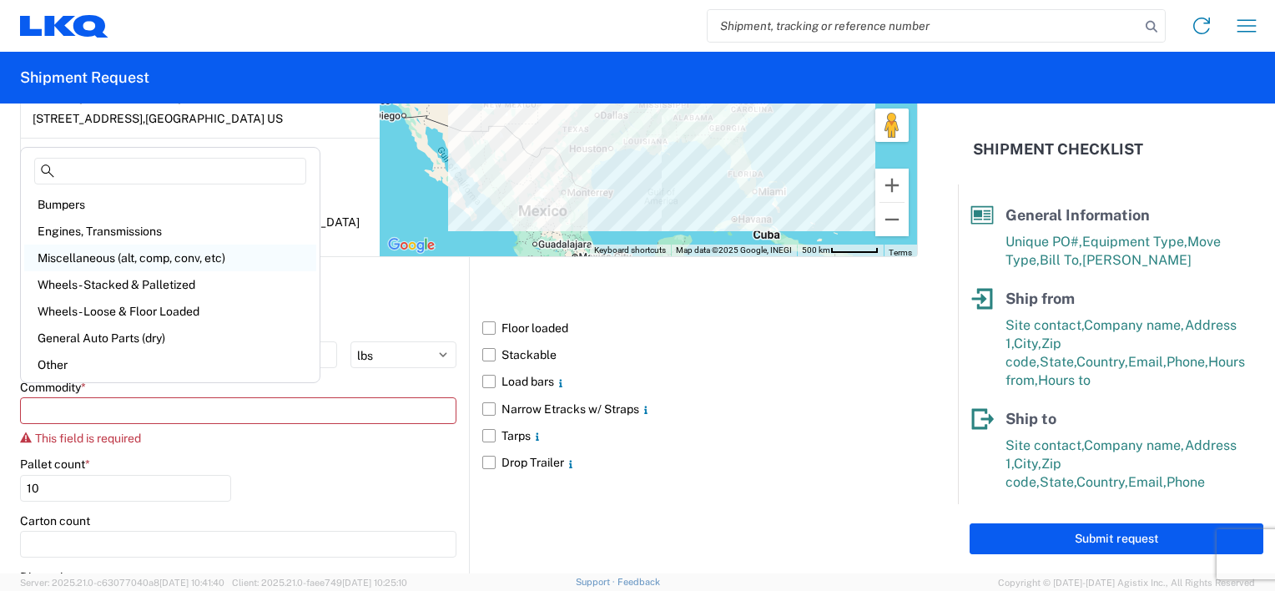
click at [136, 258] on div "Miscellaneous (alt, comp, conv, etc)" at bounding box center [170, 257] width 292 height 27
type input "Miscellaneous (alt, comp, conv, etc)"
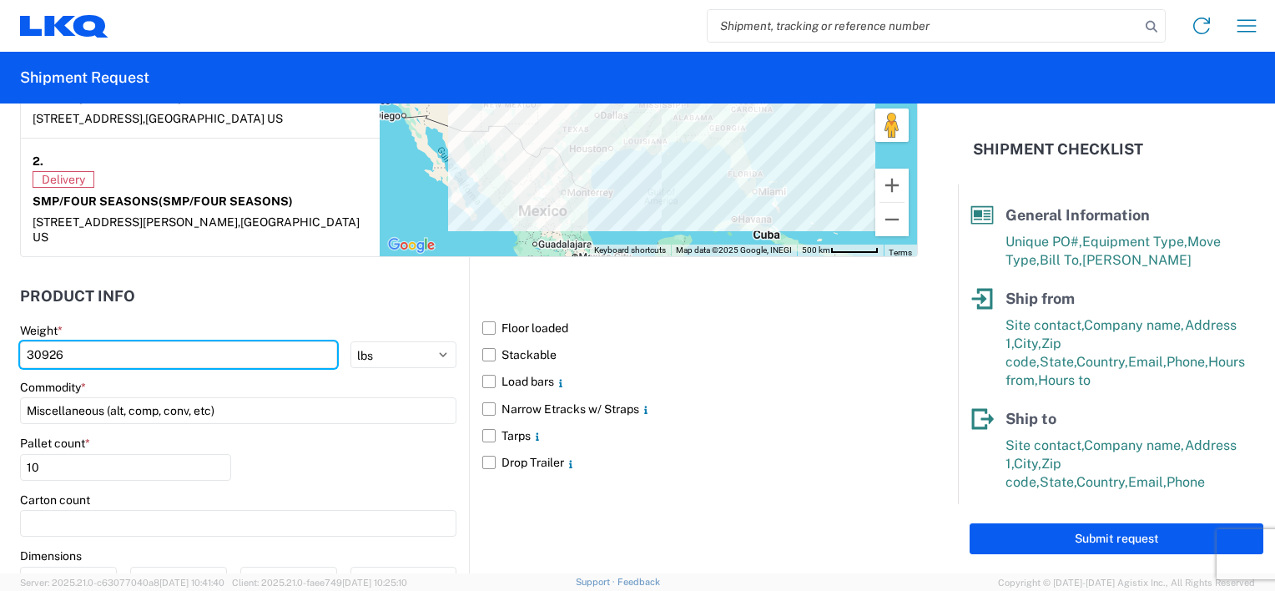
drag, startPoint x: 70, startPoint y: 341, endPoint x: 6, endPoint y: 343, distance: 64.3
click at [6, 343] on form "General Information Template PO# B70564-1935731 Equipment Type * Select 53’ Dry…" at bounding box center [479, 338] width 958 height 470
type input "32570"
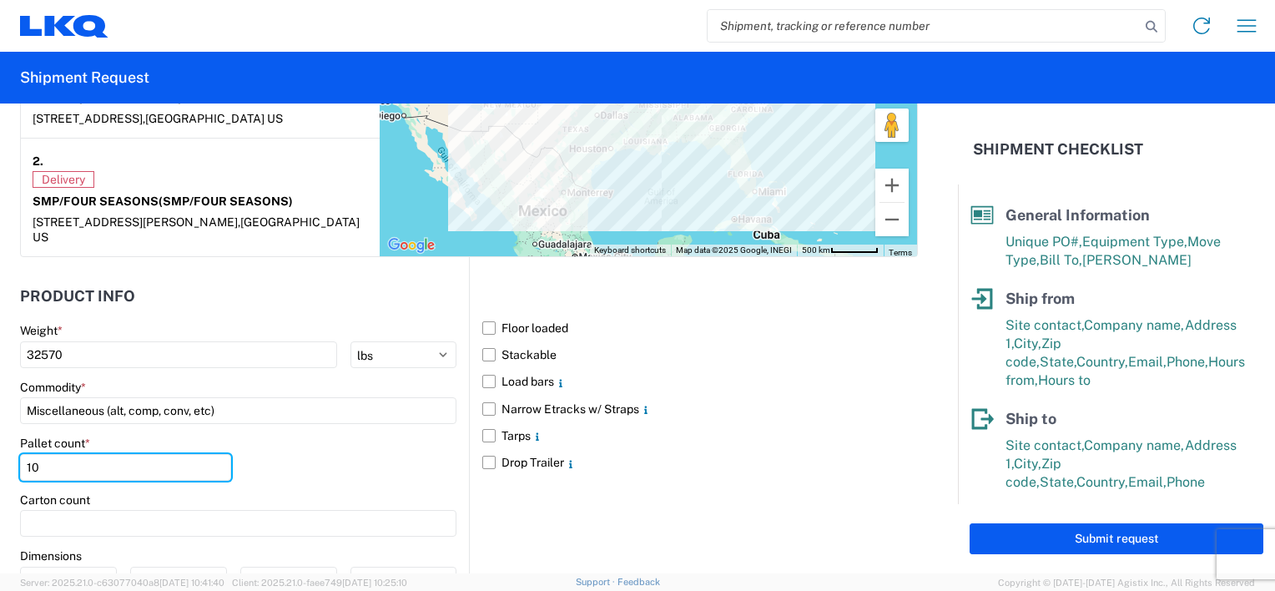
drag, startPoint x: 43, startPoint y: 451, endPoint x: -3, endPoint y: 444, distance: 47.3
click at [0, 444] on html "Home Shipment request Shipment tracking Shipment Request General Information Te…" at bounding box center [637, 295] width 1275 height 591
type input "11"
click at [484, 315] on label "Floor loaded" at bounding box center [699, 328] width 435 height 27
click at [0, 0] on input "Floor loaded" at bounding box center [0, 0] width 0 height 0
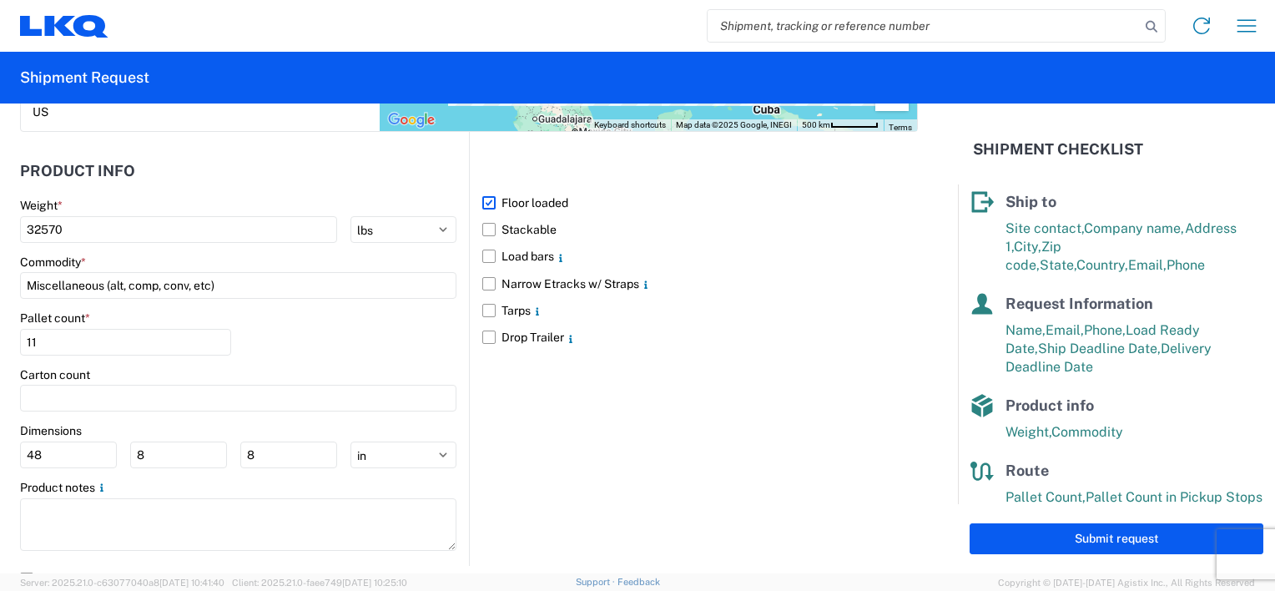
scroll to position [254, 0]
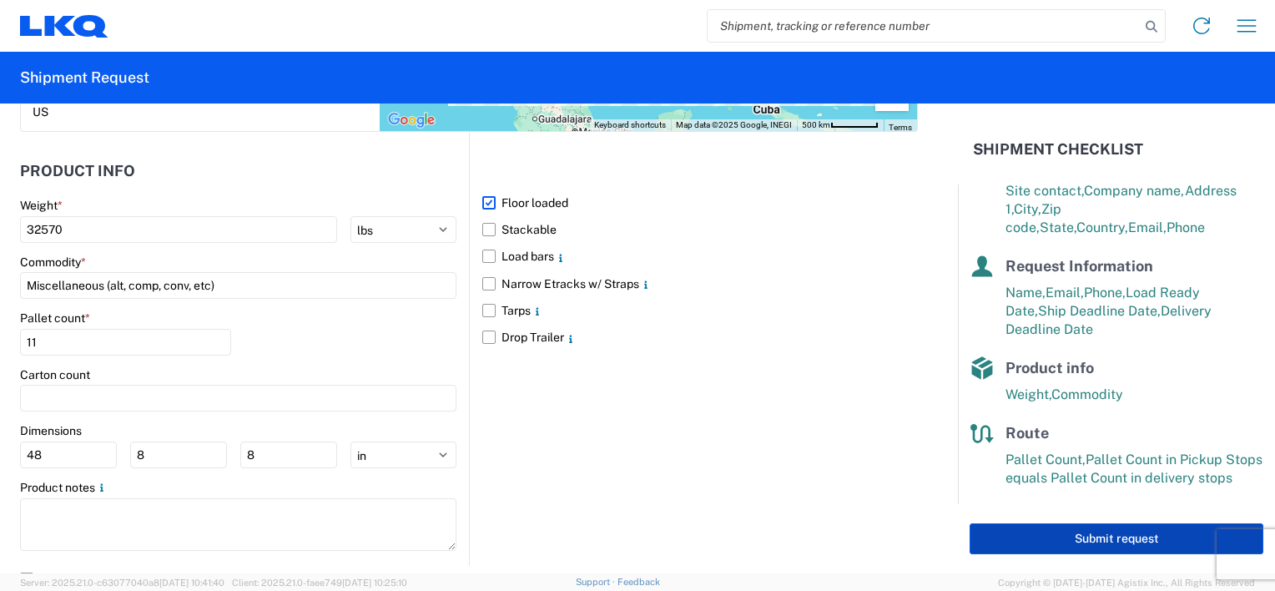
click at [1111, 537] on button "Submit request" at bounding box center [1116, 538] width 294 height 31
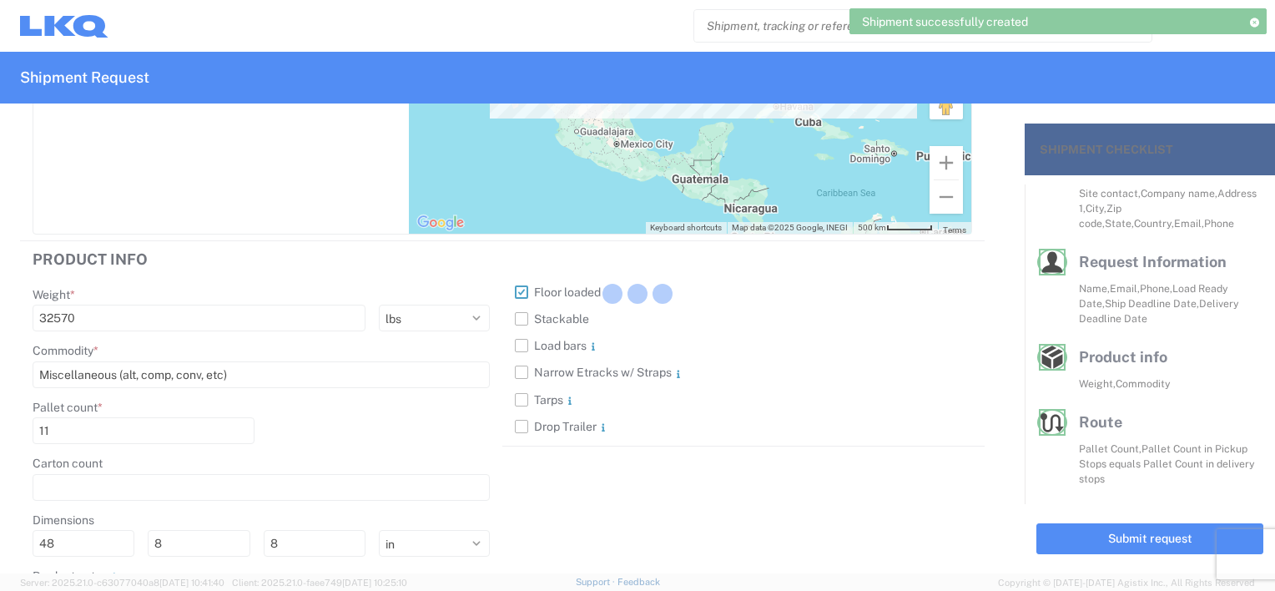
scroll to position [234, 0]
